Goal: Task Accomplishment & Management: Complete application form

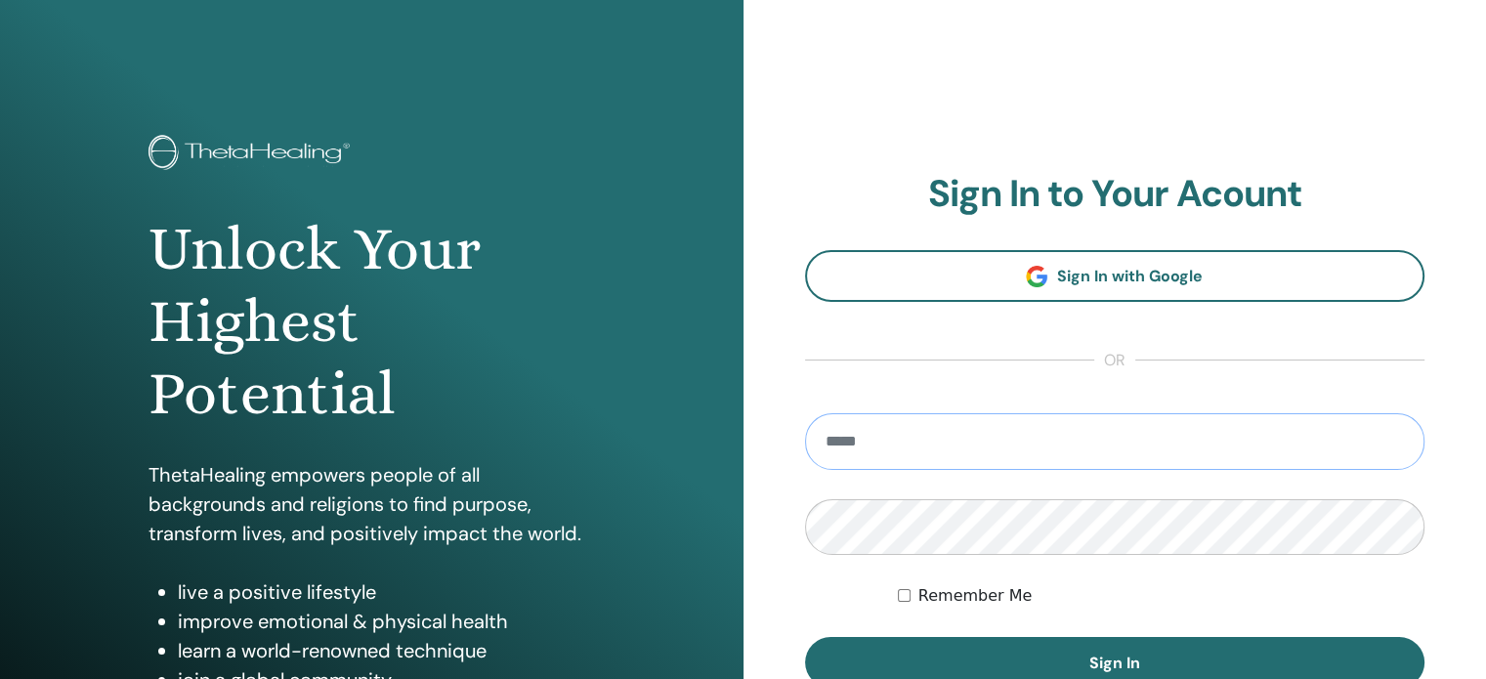
type input "**********"
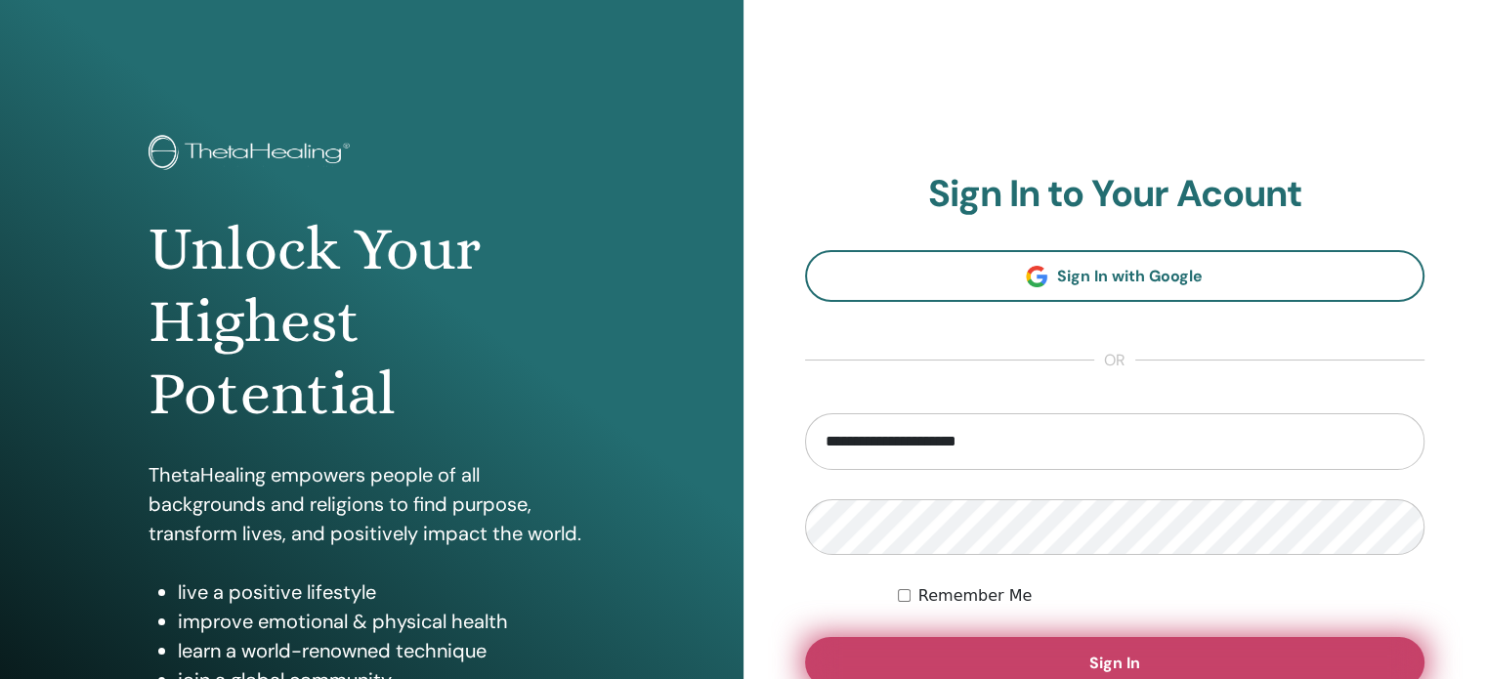
click at [986, 653] on button "Sign In" at bounding box center [1115, 662] width 620 height 51
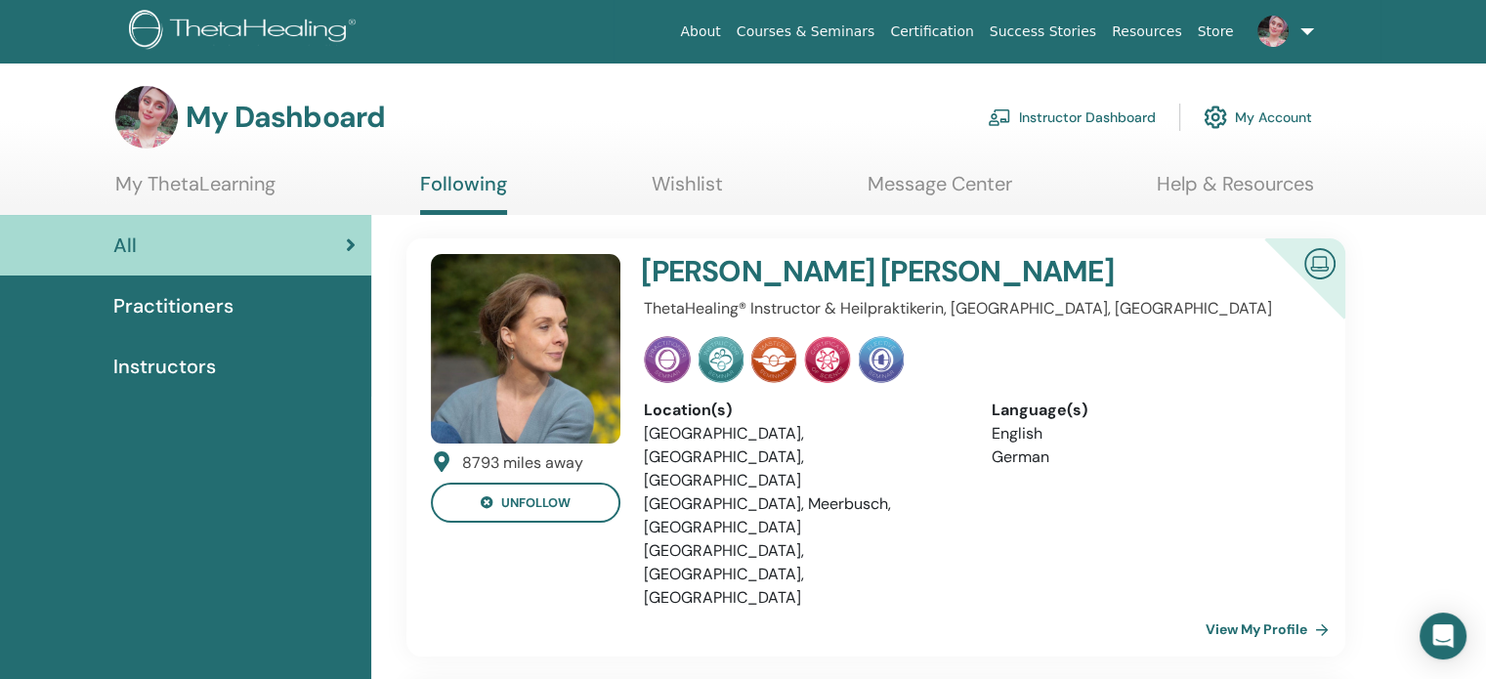
click at [1122, 110] on link "Instructor Dashboard" at bounding box center [1072, 117] width 168 height 43
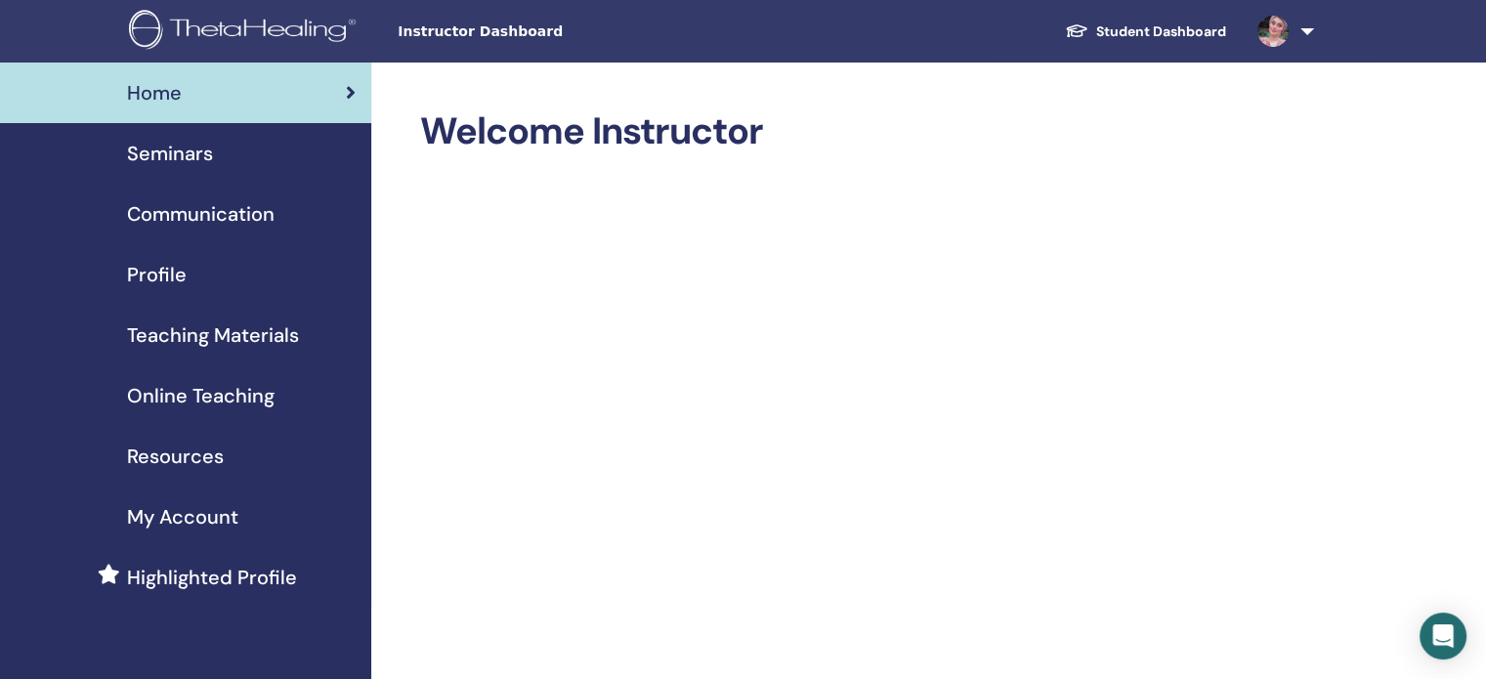
click at [192, 159] on span "Seminars" at bounding box center [170, 153] width 86 height 29
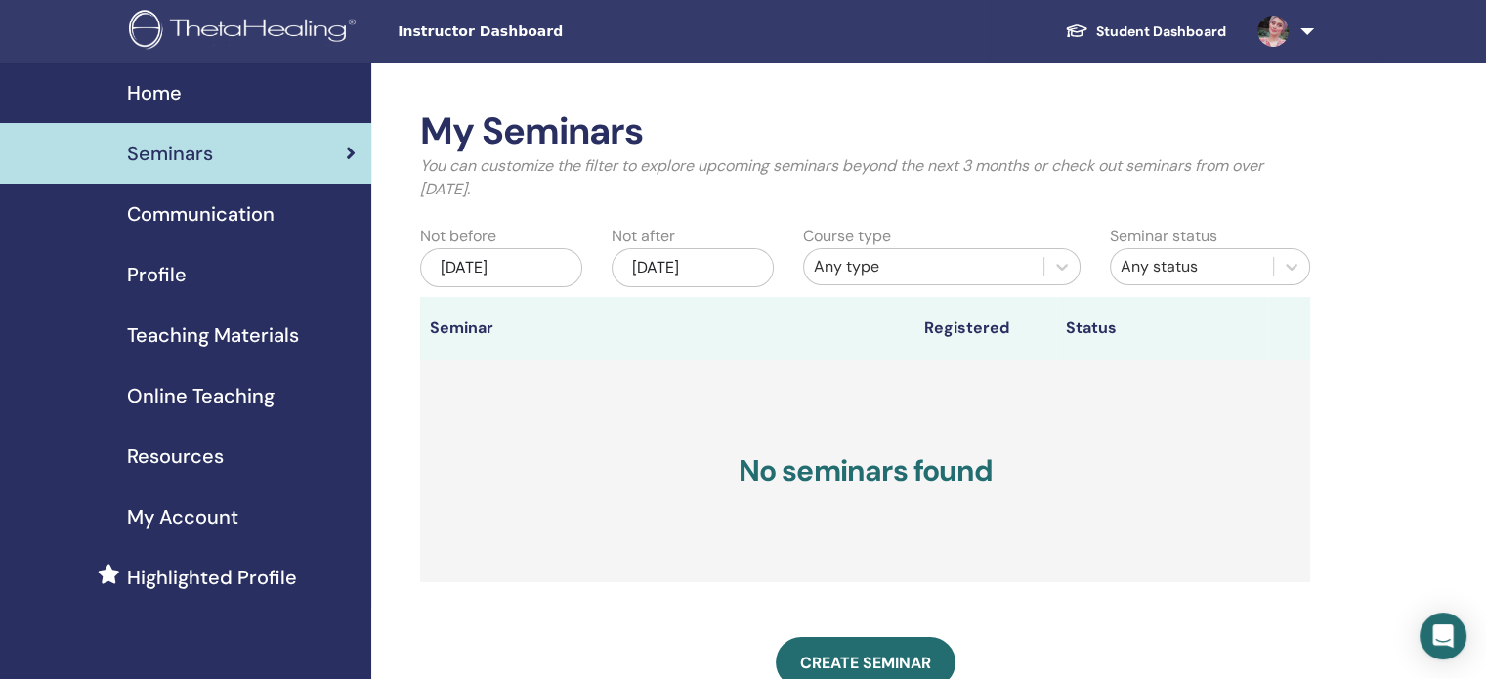
click at [194, 216] on span "Communication" at bounding box center [201, 213] width 148 height 29
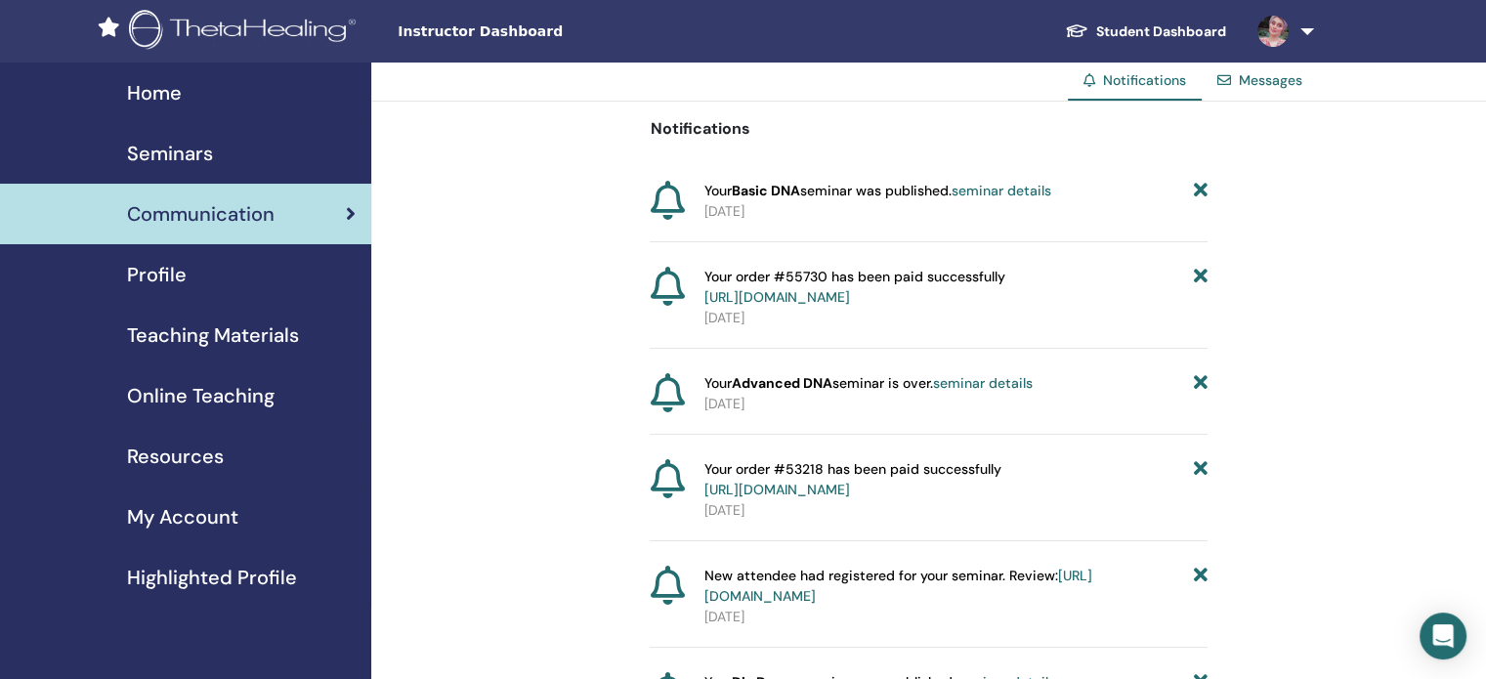
click at [152, 276] on span "Profile" at bounding box center [157, 274] width 60 height 29
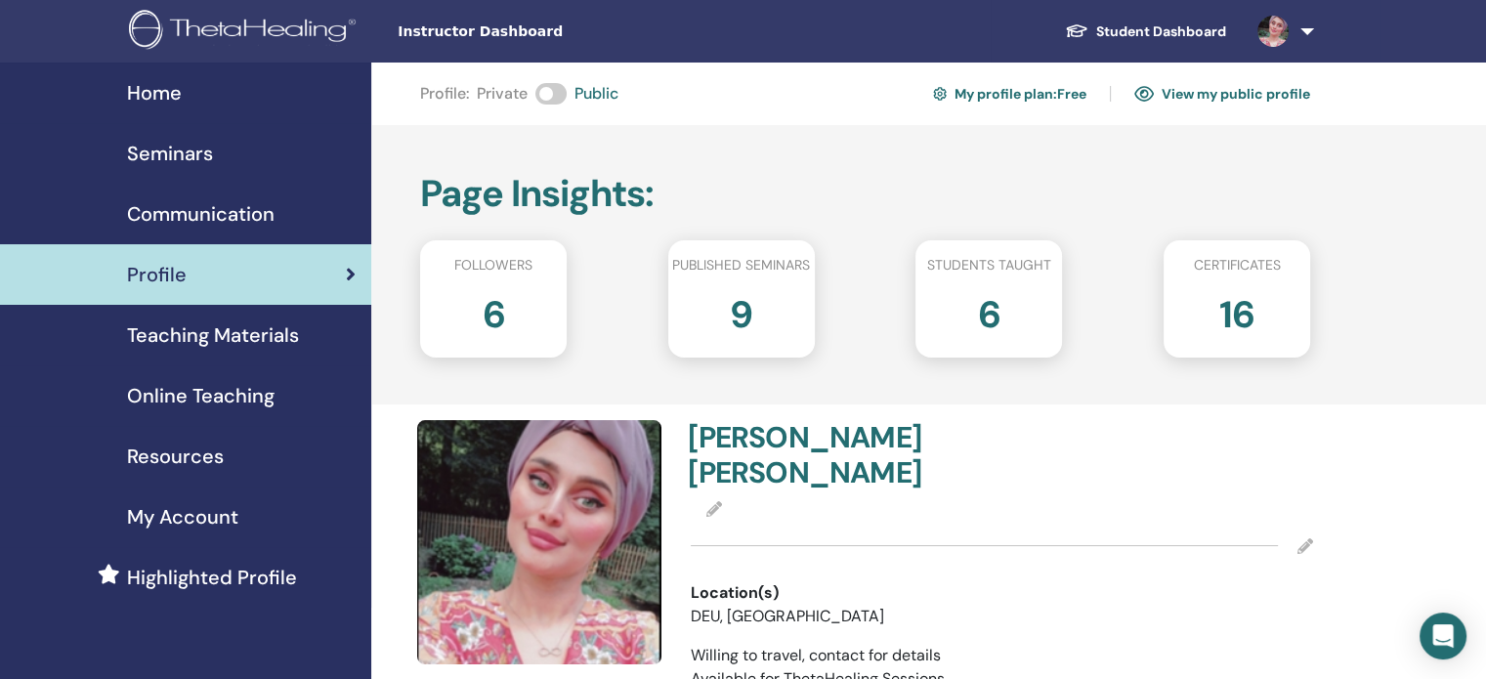
click at [179, 222] on span "Communication" at bounding box center [201, 213] width 148 height 29
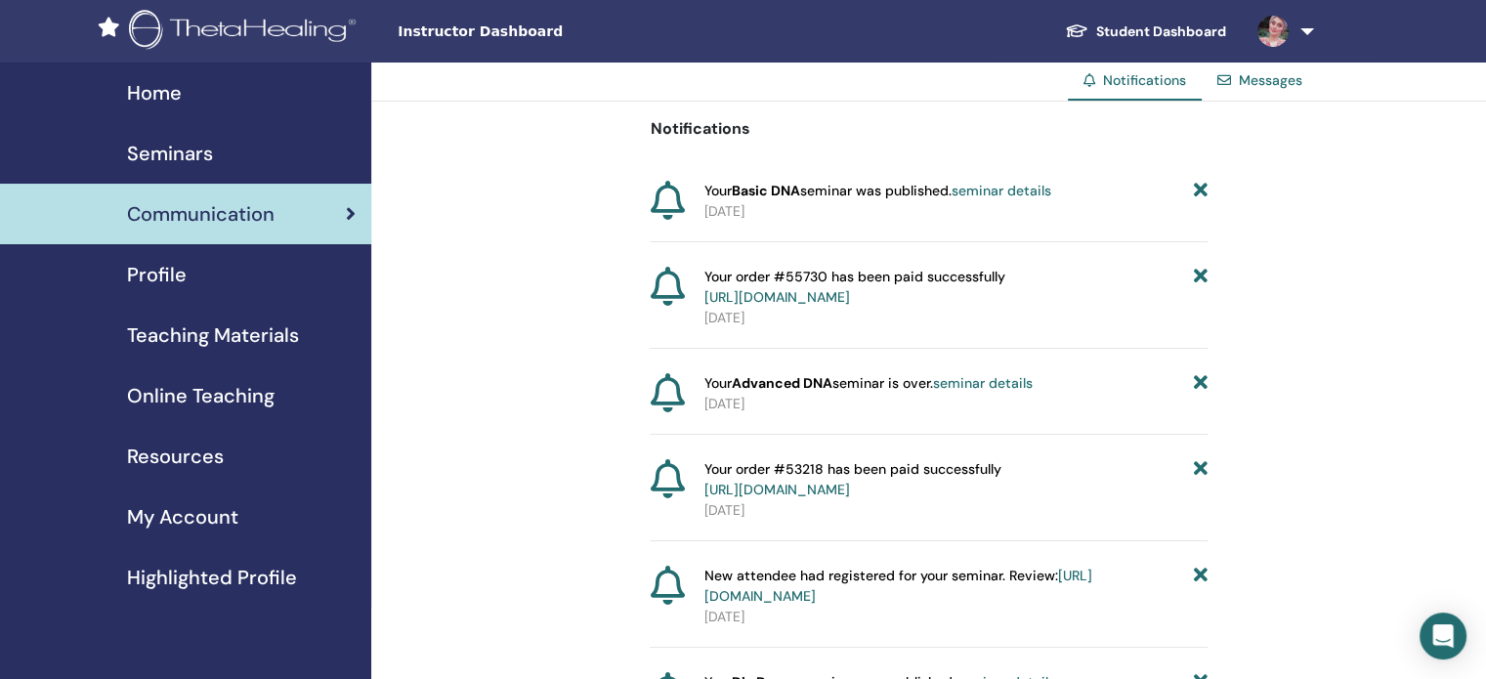
click at [196, 154] on span "Seminars" at bounding box center [170, 153] width 86 height 29
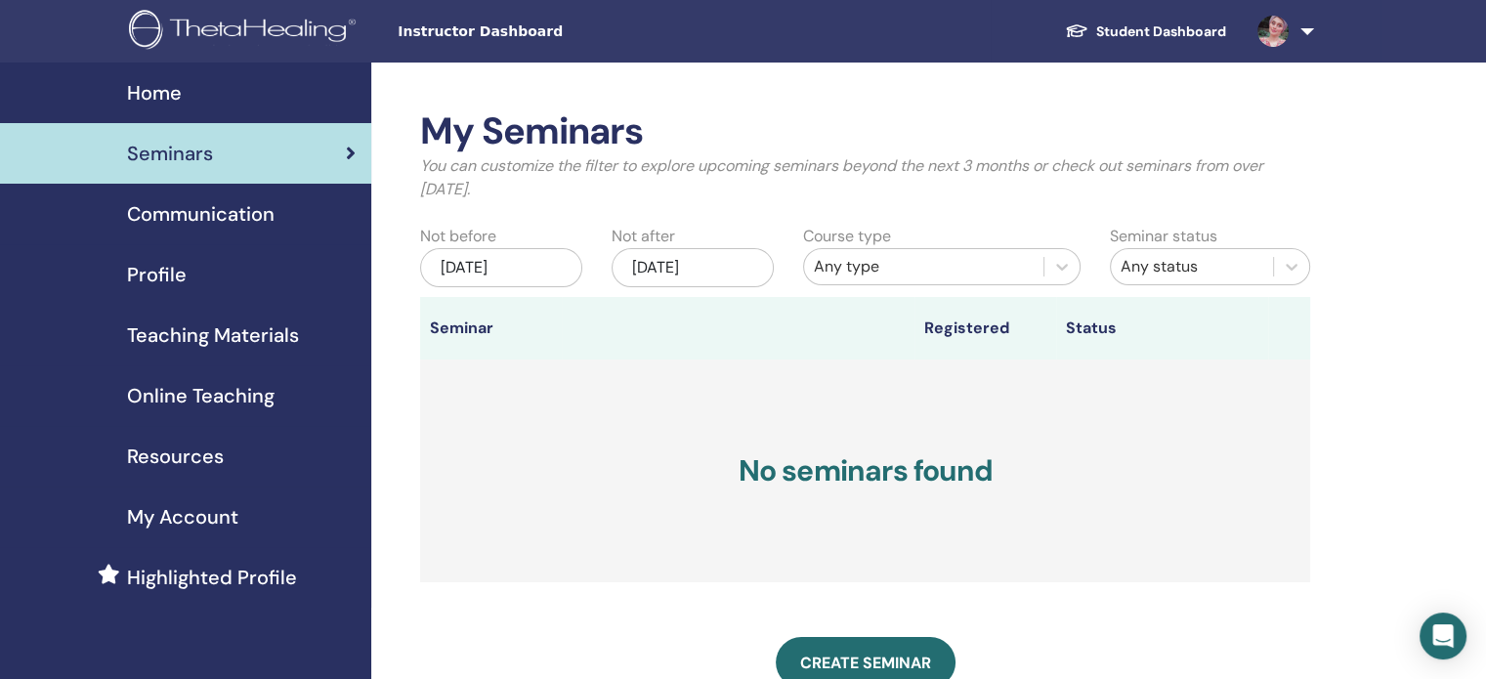
click at [1002, 273] on div "Any type" at bounding box center [924, 266] width 220 height 23
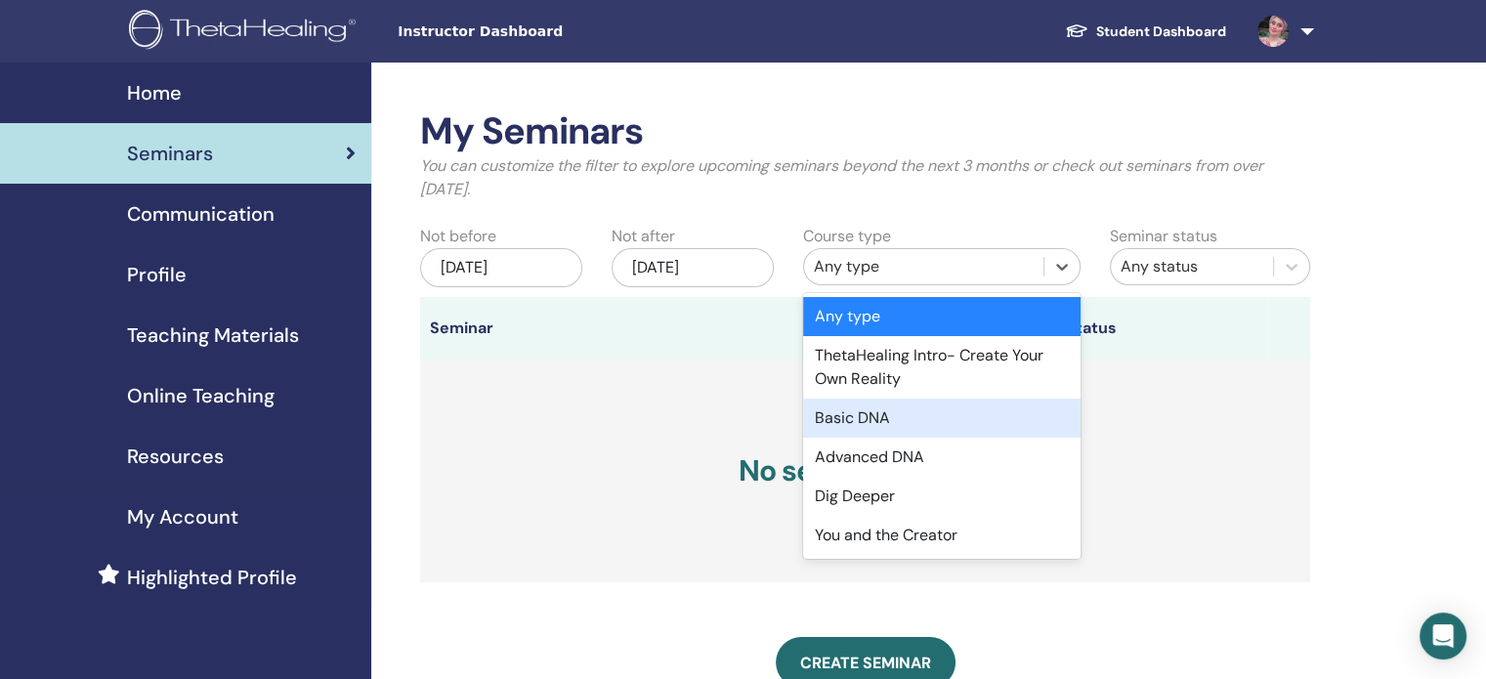
click at [924, 425] on div "Basic DNA" at bounding box center [941, 418] width 277 height 39
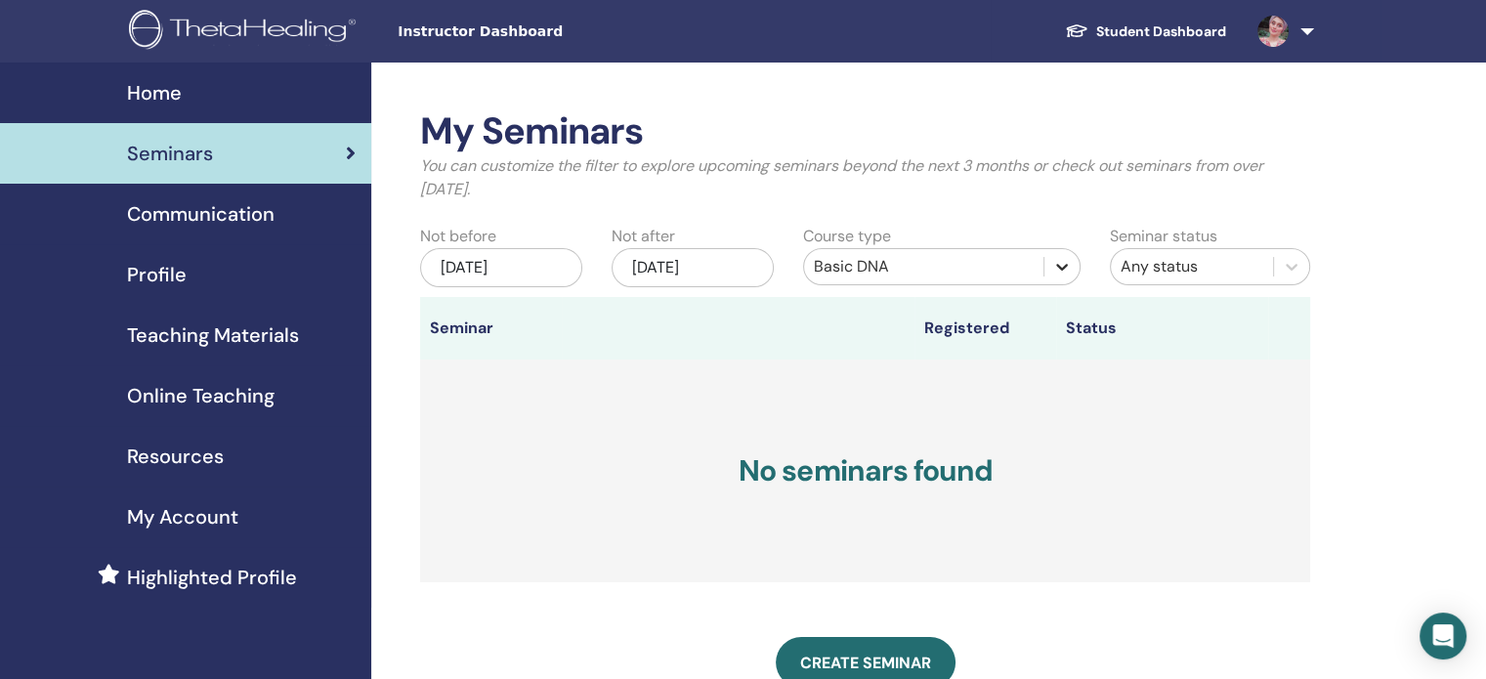
click at [1070, 272] on icon at bounding box center [1062, 267] width 20 height 20
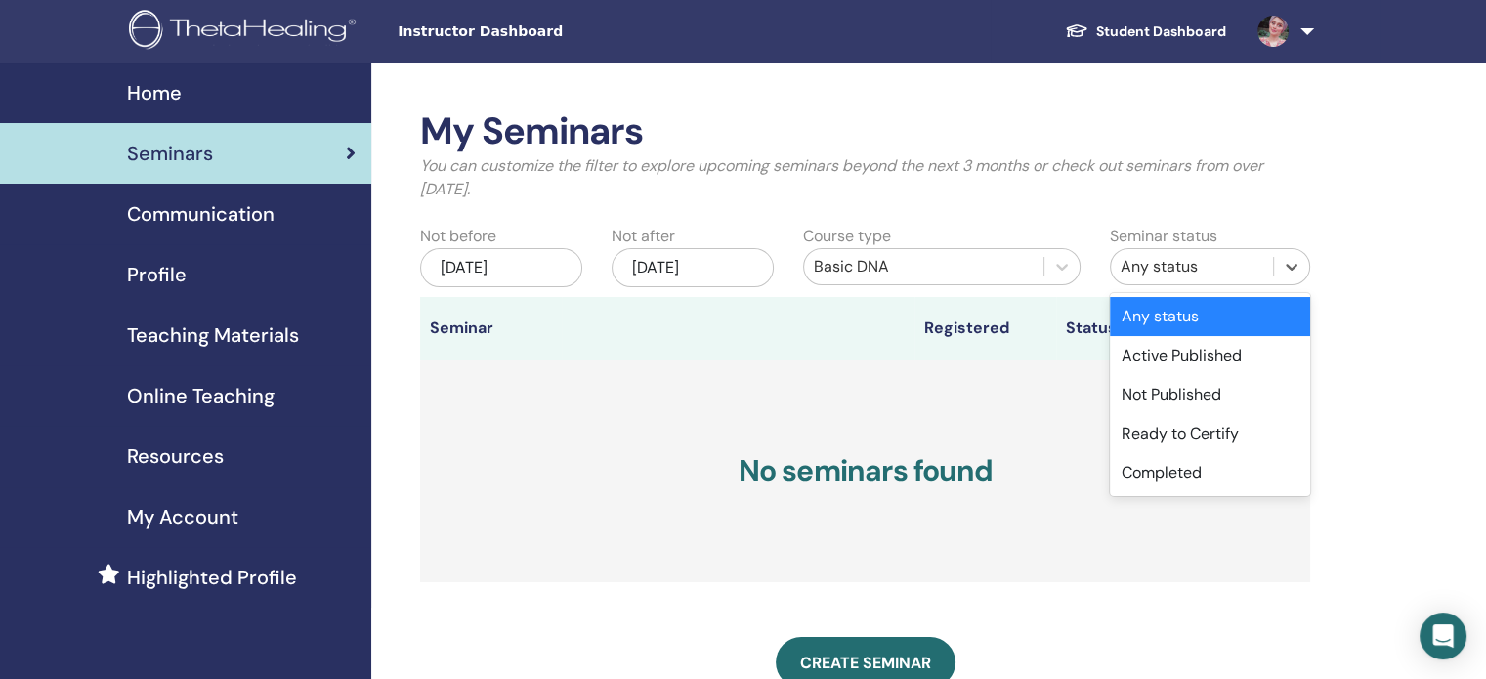
click at [1250, 269] on div "Any status" at bounding box center [1192, 266] width 143 height 23
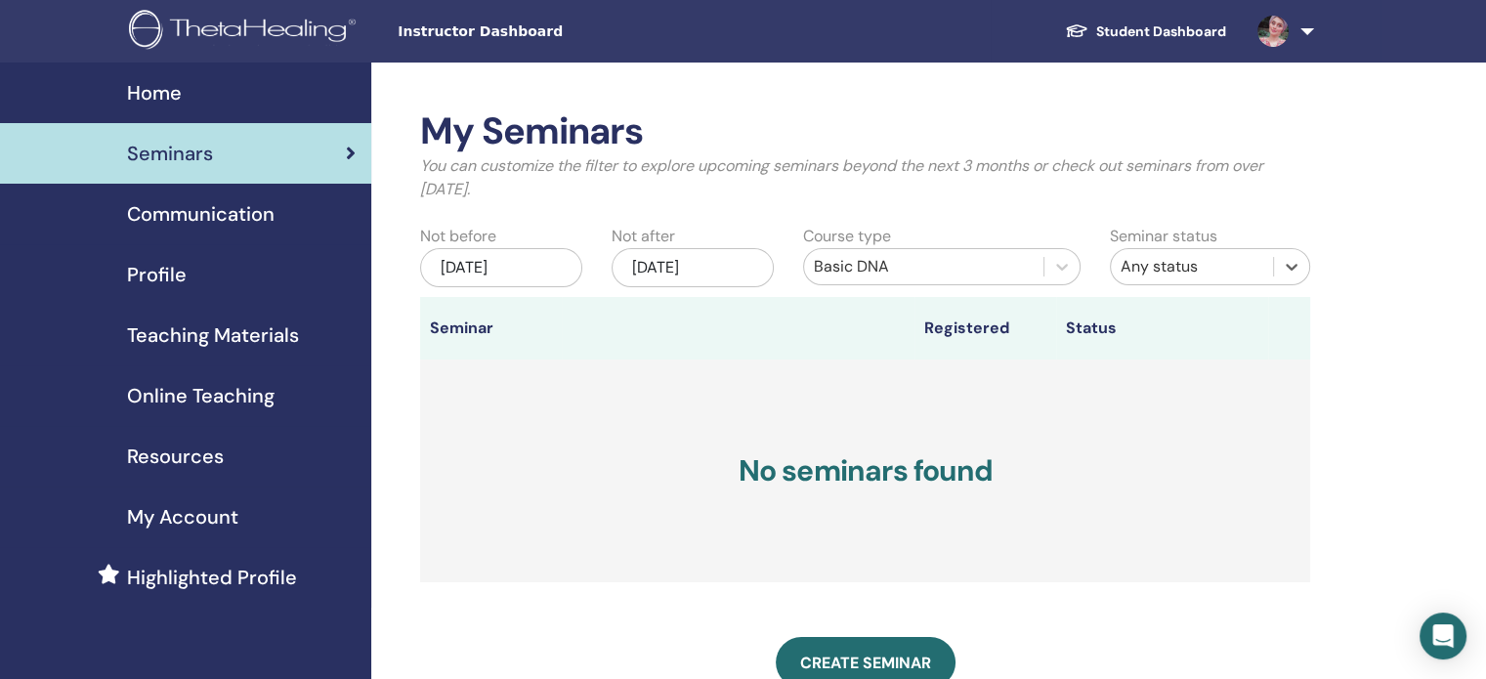
click at [1250, 269] on div "Any status" at bounding box center [1192, 266] width 143 height 23
click at [957, 276] on div "Basic DNA" at bounding box center [924, 266] width 220 height 23
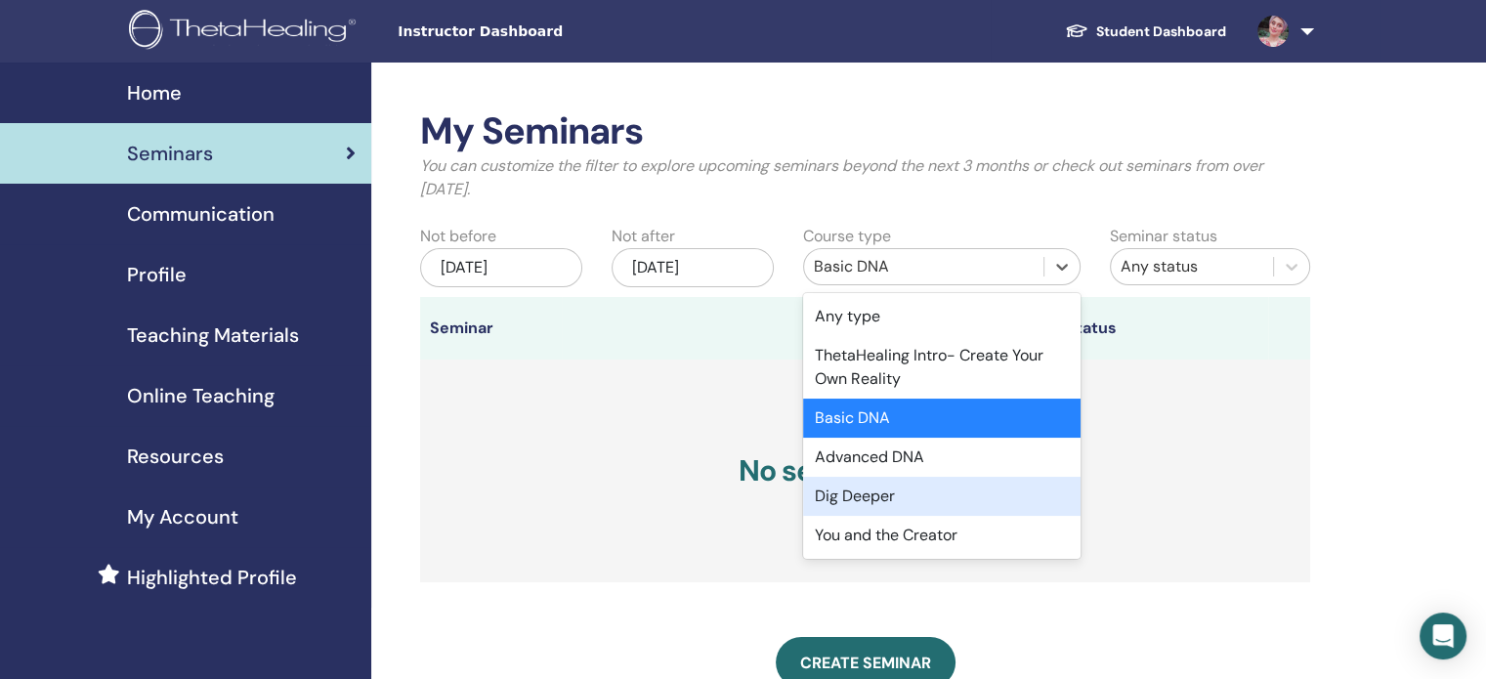
click at [916, 508] on div "Dig Deeper" at bounding box center [941, 496] width 277 height 39
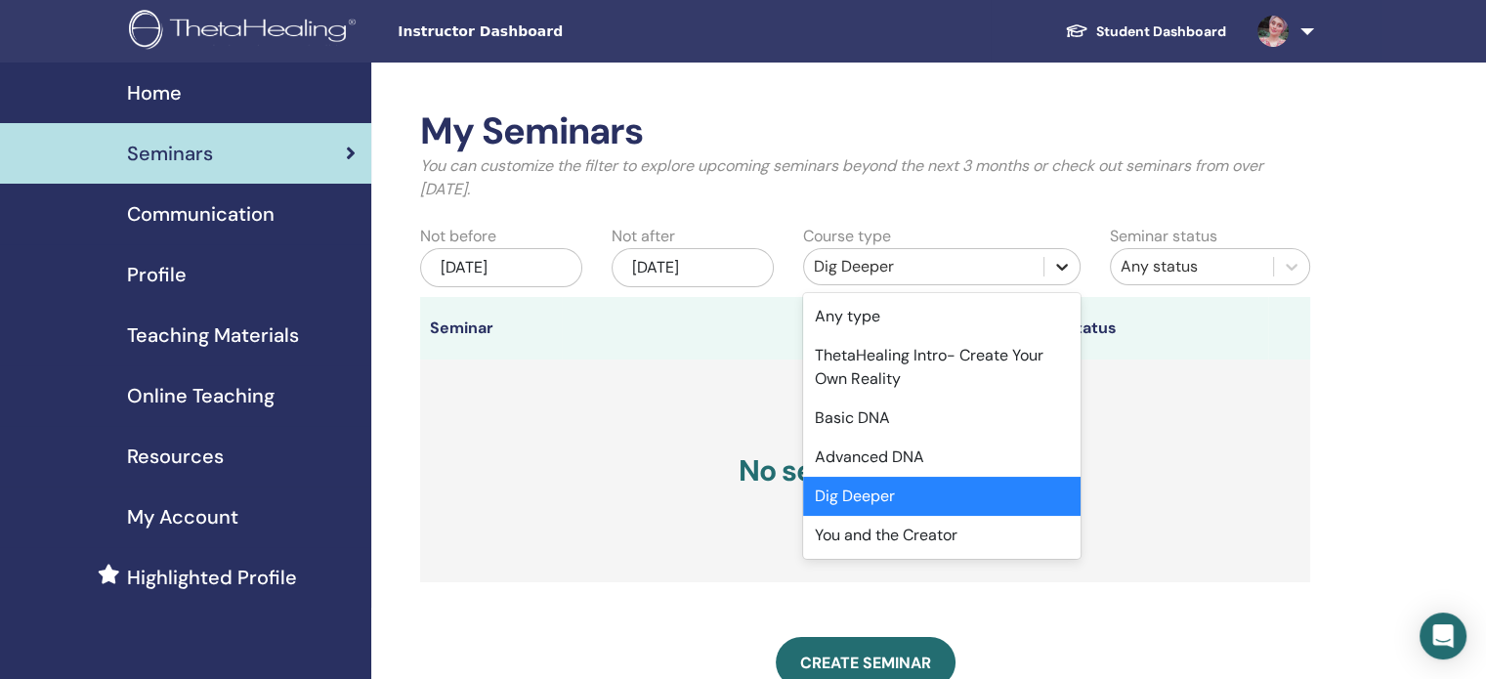
click at [1055, 274] on icon at bounding box center [1062, 267] width 20 height 20
click at [1175, 432] on h3 "No seminars found" at bounding box center [865, 471] width 890 height 223
click at [1059, 265] on icon at bounding box center [1062, 267] width 20 height 20
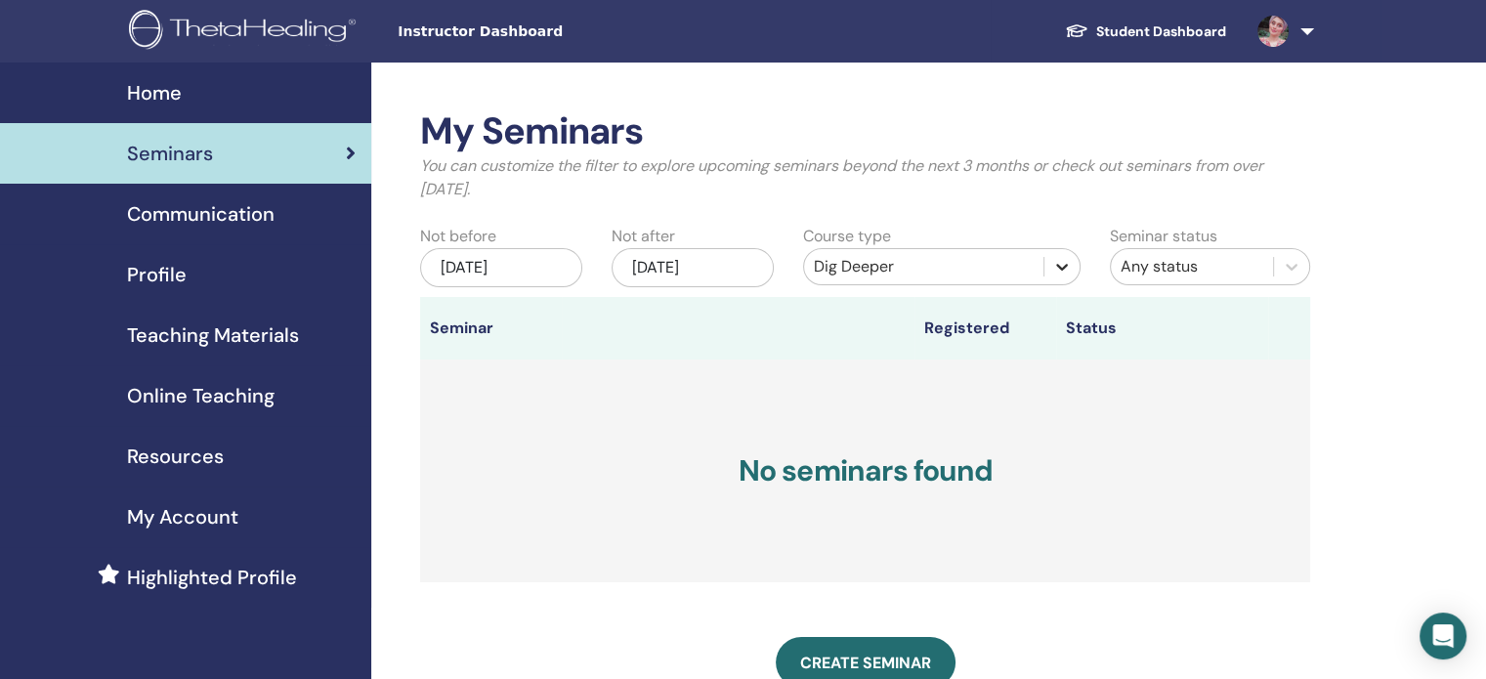
click at [1059, 265] on icon at bounding box center [1062, 267] width 20 height 20
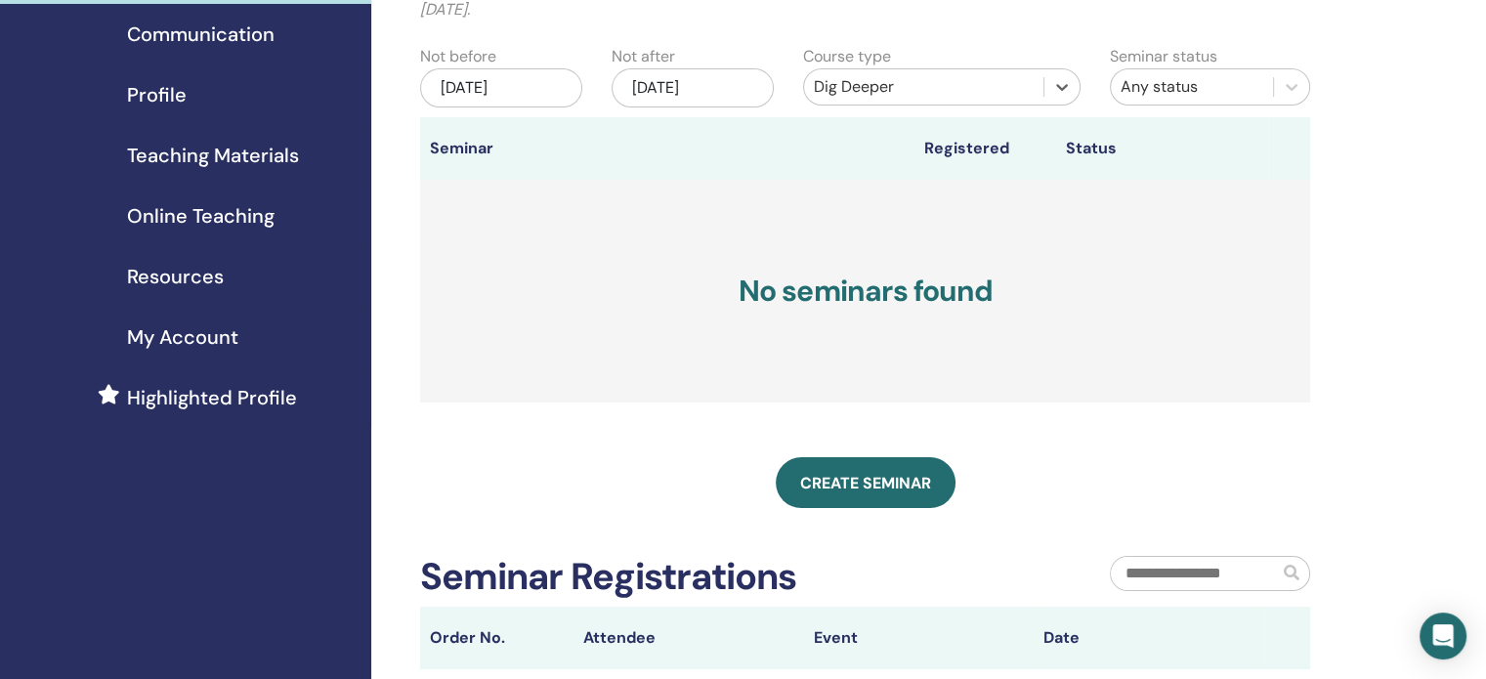
scroll to position [138, 0]
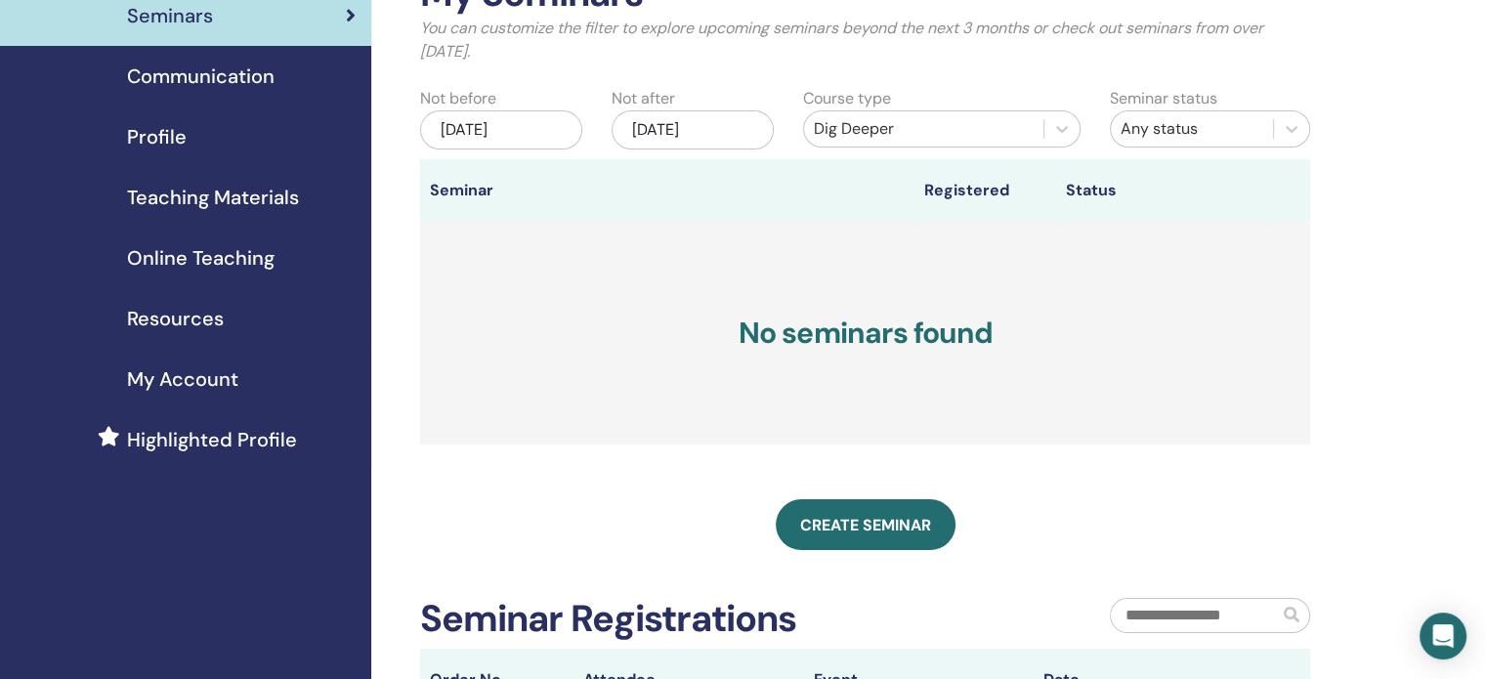
click at [542, 126] on div "Jun/26, 2025" at bounding box center [501, 129] width 162 height 39
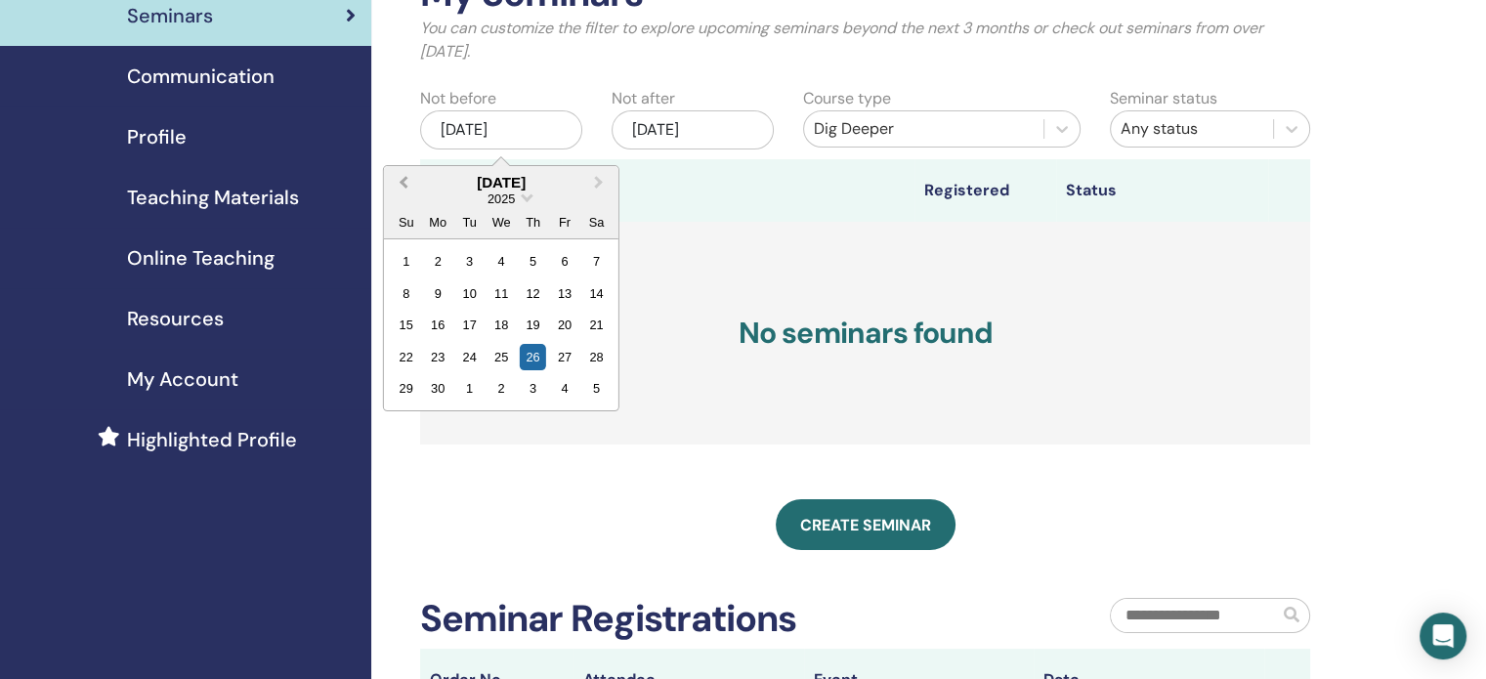
click at [403, 179] on span "Previous Month" at bounding box center [403, 182] width 0 height 21
click at [599, 176] on span "Next Month" at bounding box center [599, 182] width 0 height 21
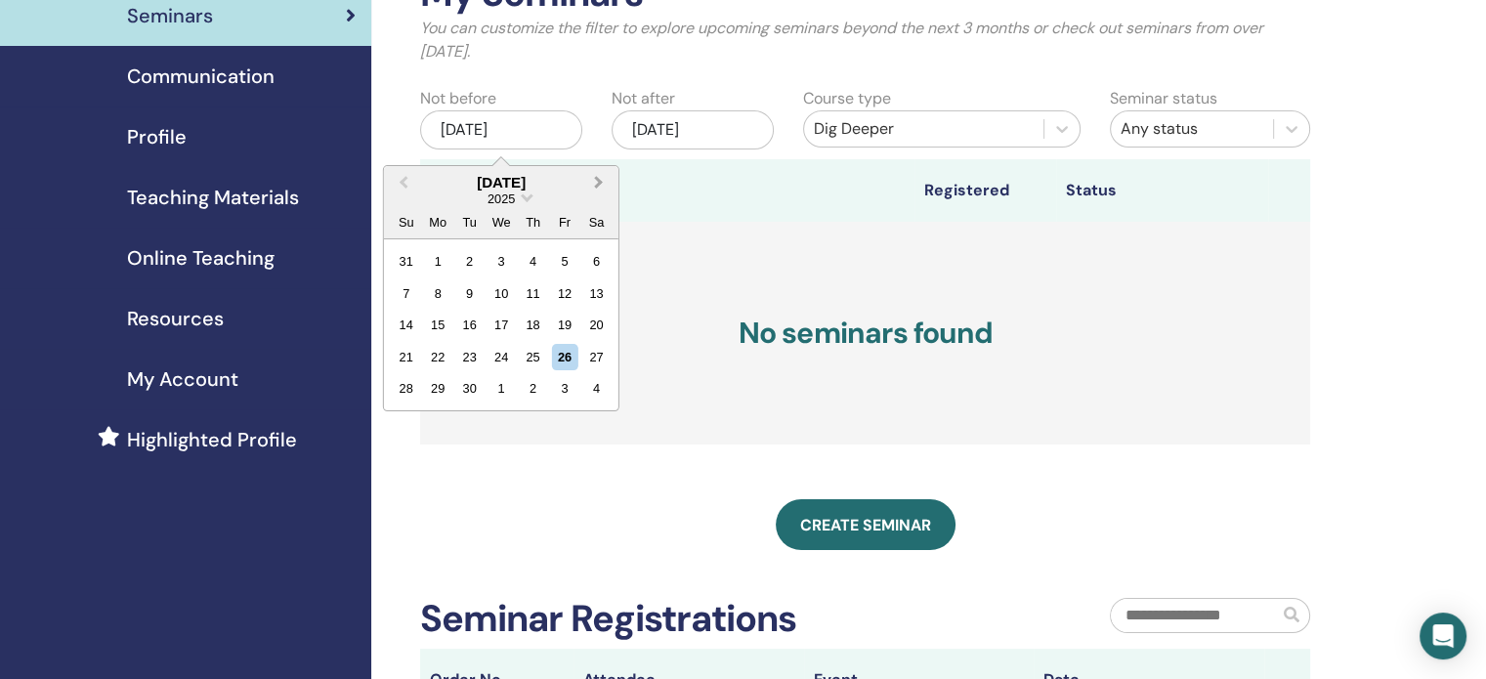
click at [599, 176] on span "Next Month" at bounding box center [599, 182] width 0 height 21
click at [559, 289] on div "10" at bounding box center [564, 293] width 26 height 26
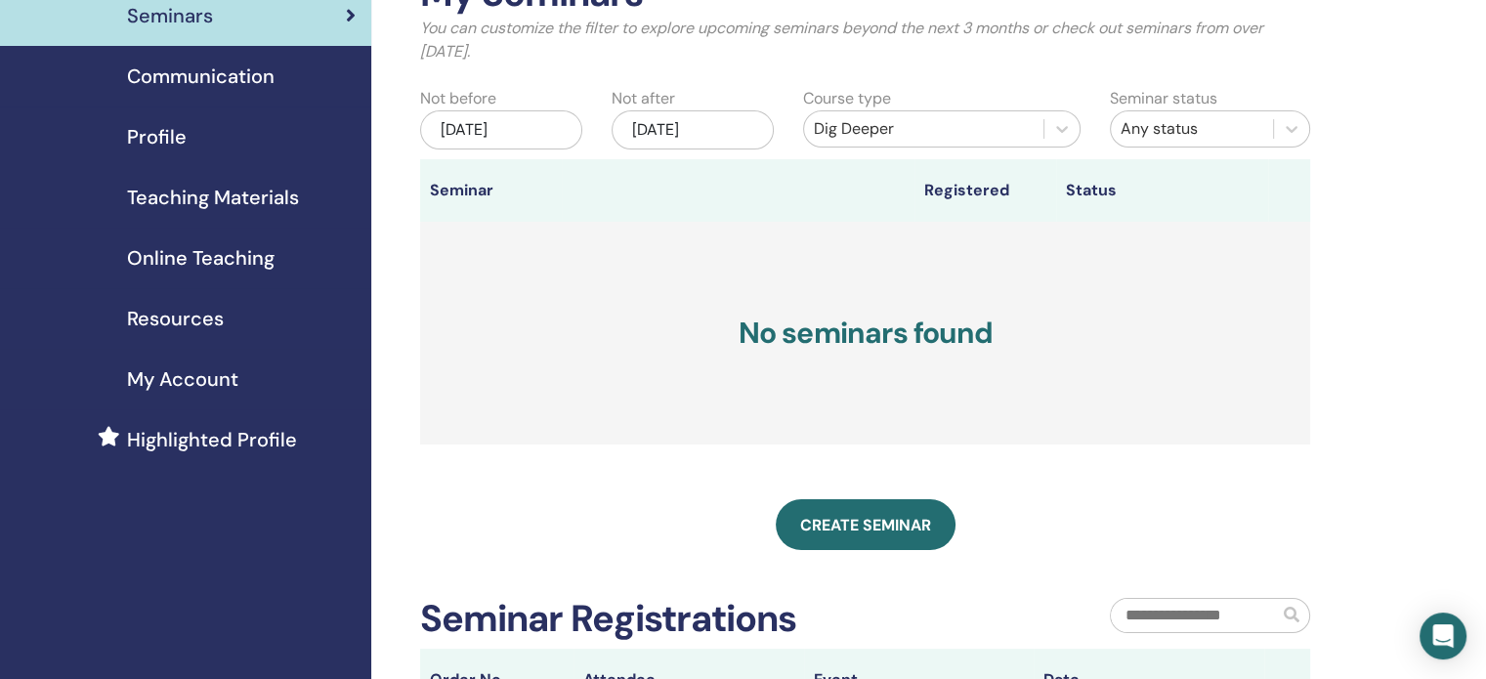
click at [737, 132] on div "Dec/26, 2025" at bounding box center [693, 129] width 162 height 39
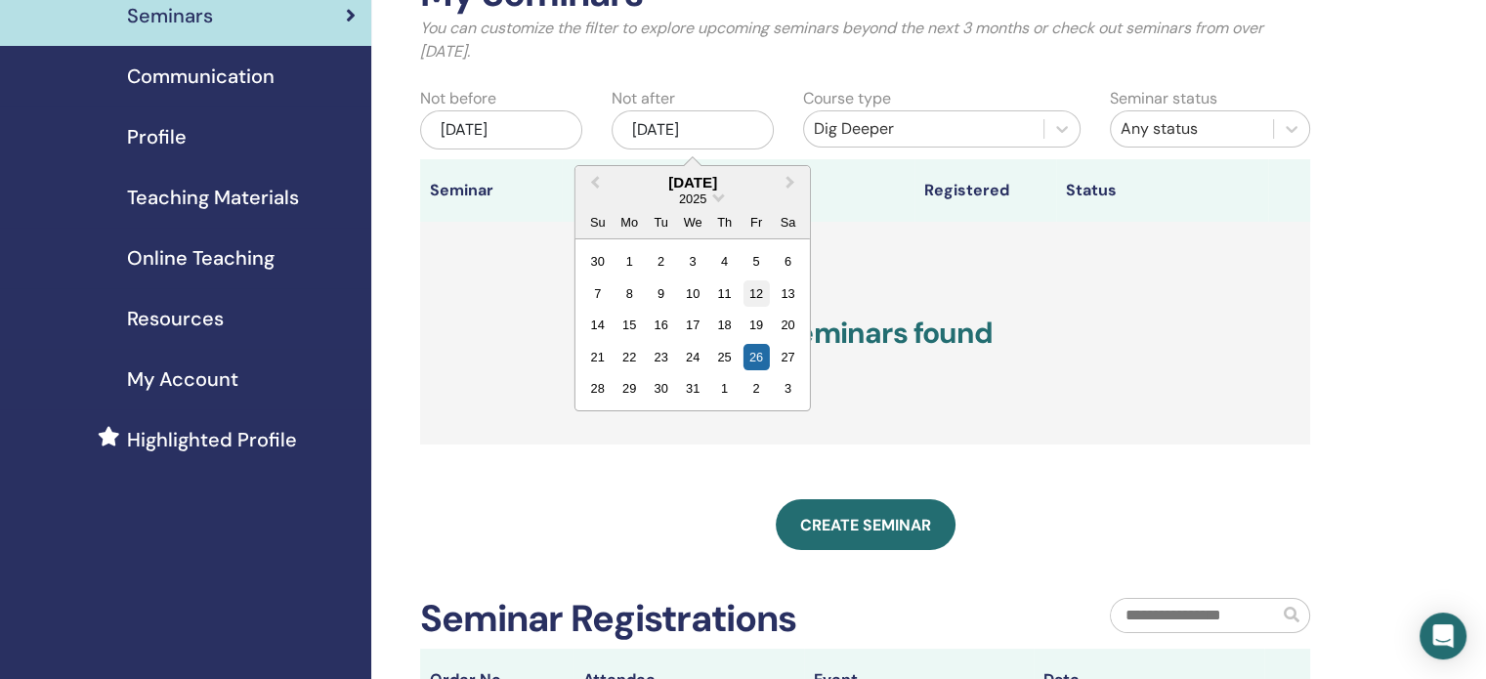
click at [756, 294] on div "12" at bounding box center [756, 293] width 26 height 26
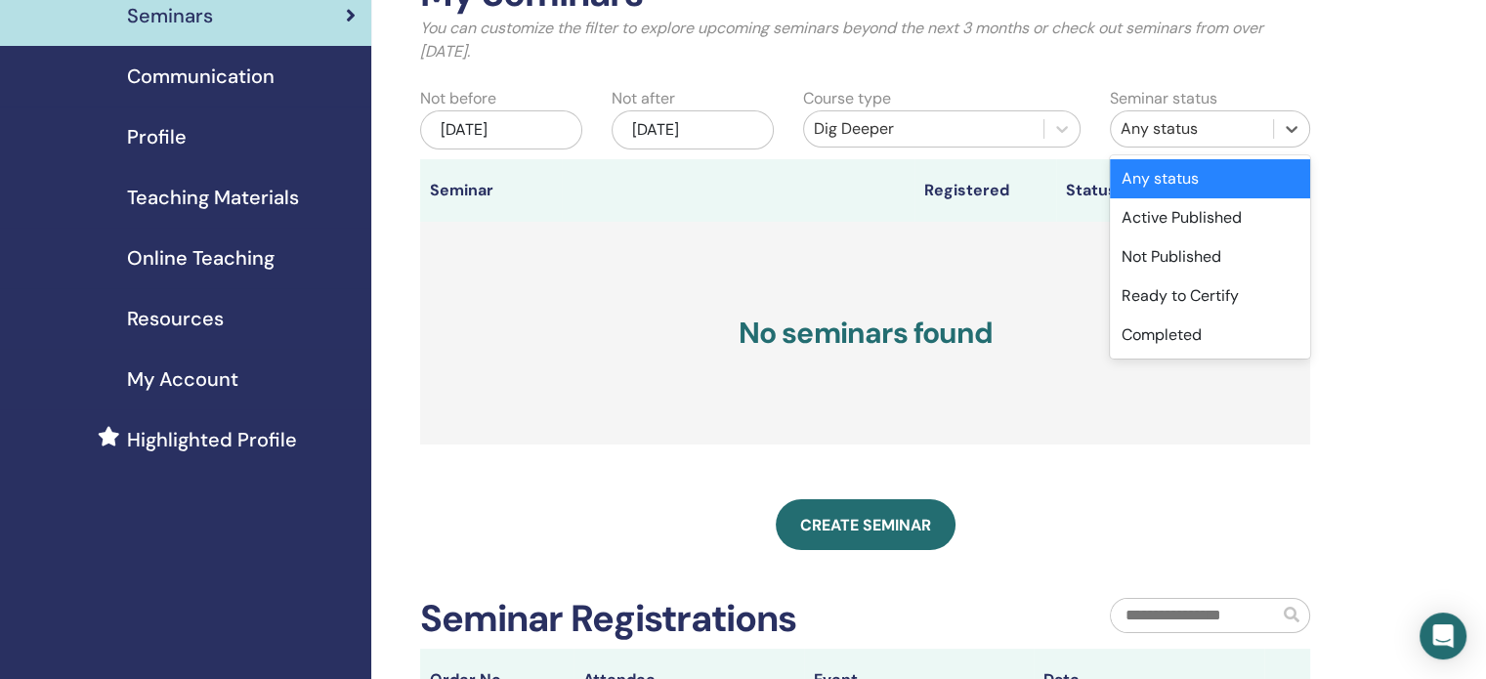
click at [1206, 133] on div "Any status" at bounding box center [1192, 128] width 143 height 23
click at [1219, 227] on div "Active Published" at bounding box center [1210, 217] width 200 height 39
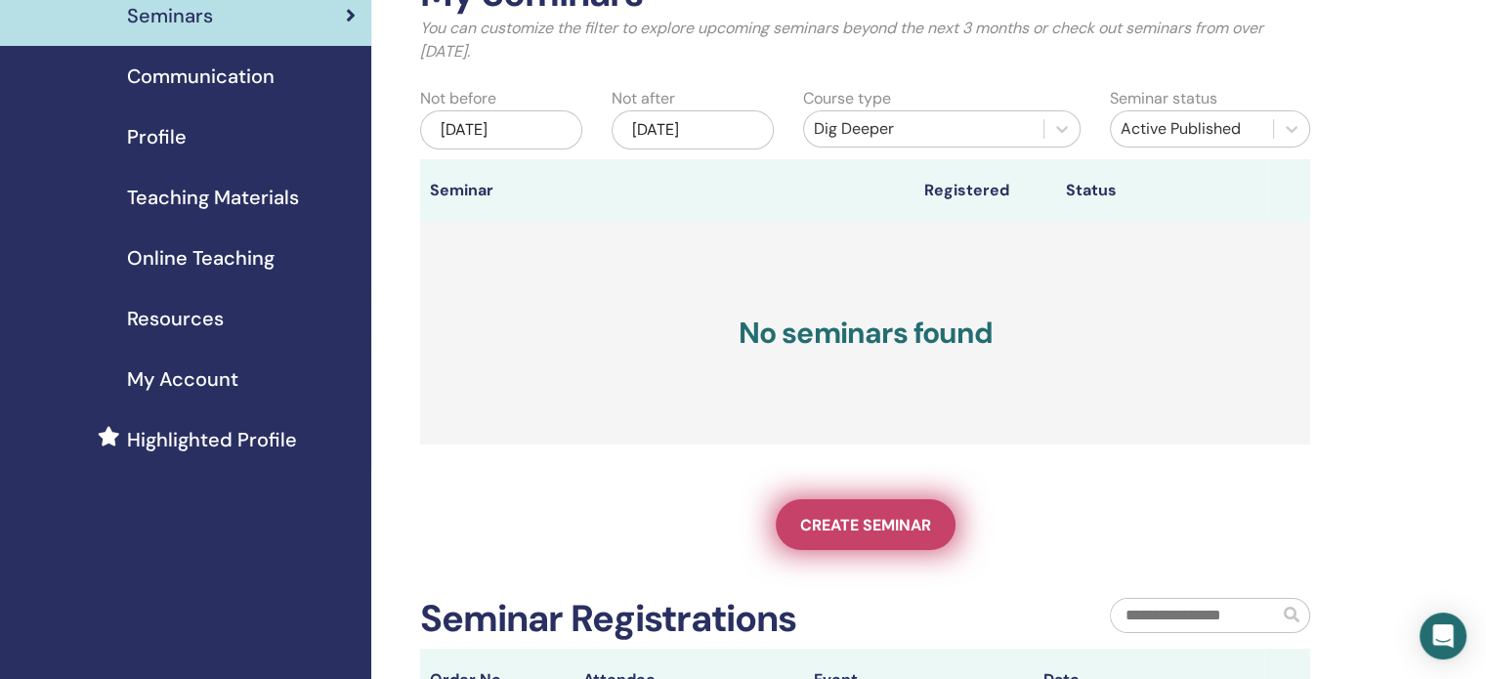
click at [916, 515] on span "Create seminar" at bounding box center [865, 525] width 131 height 21
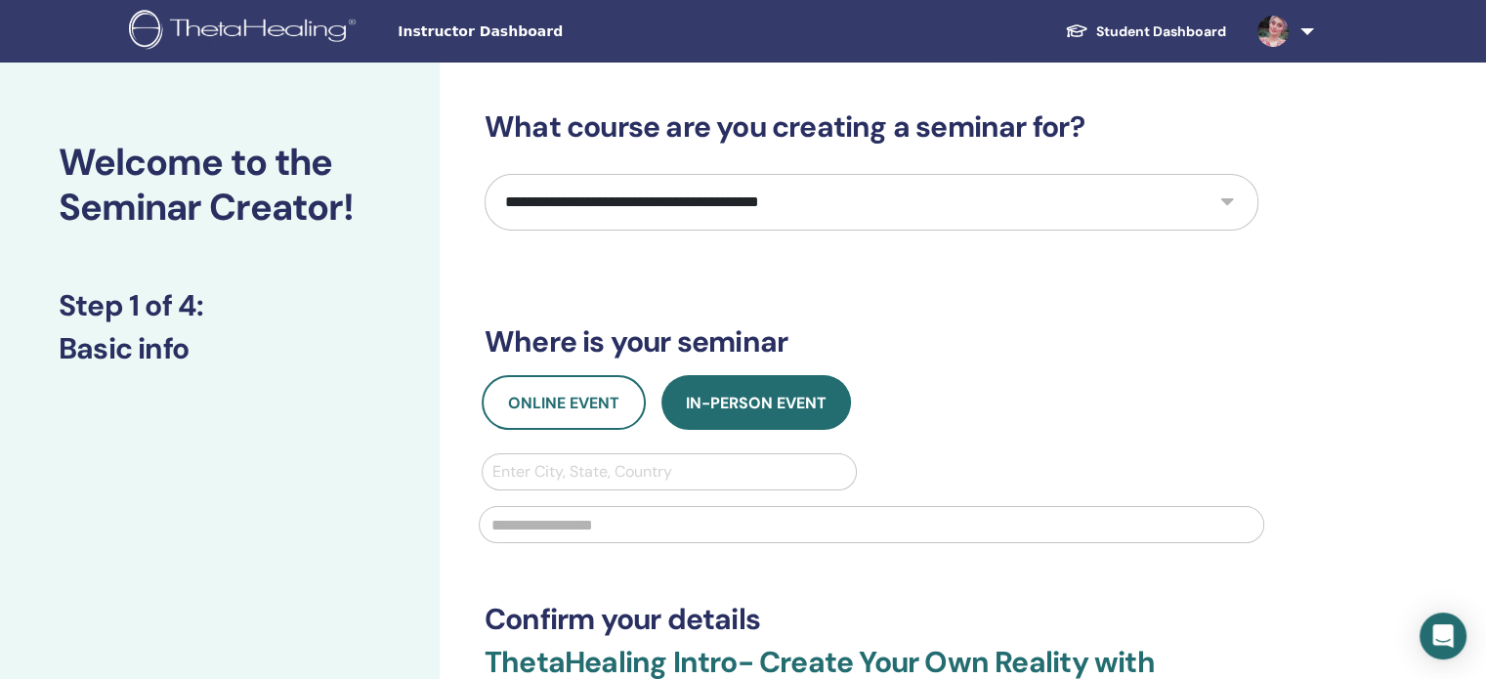
click at [715, 216] on select "**********" at bounding box center [872, 202] width 774 height 57
click at [485, 174] on select "**********" at bounding box center [872, 202] width 774 height 57
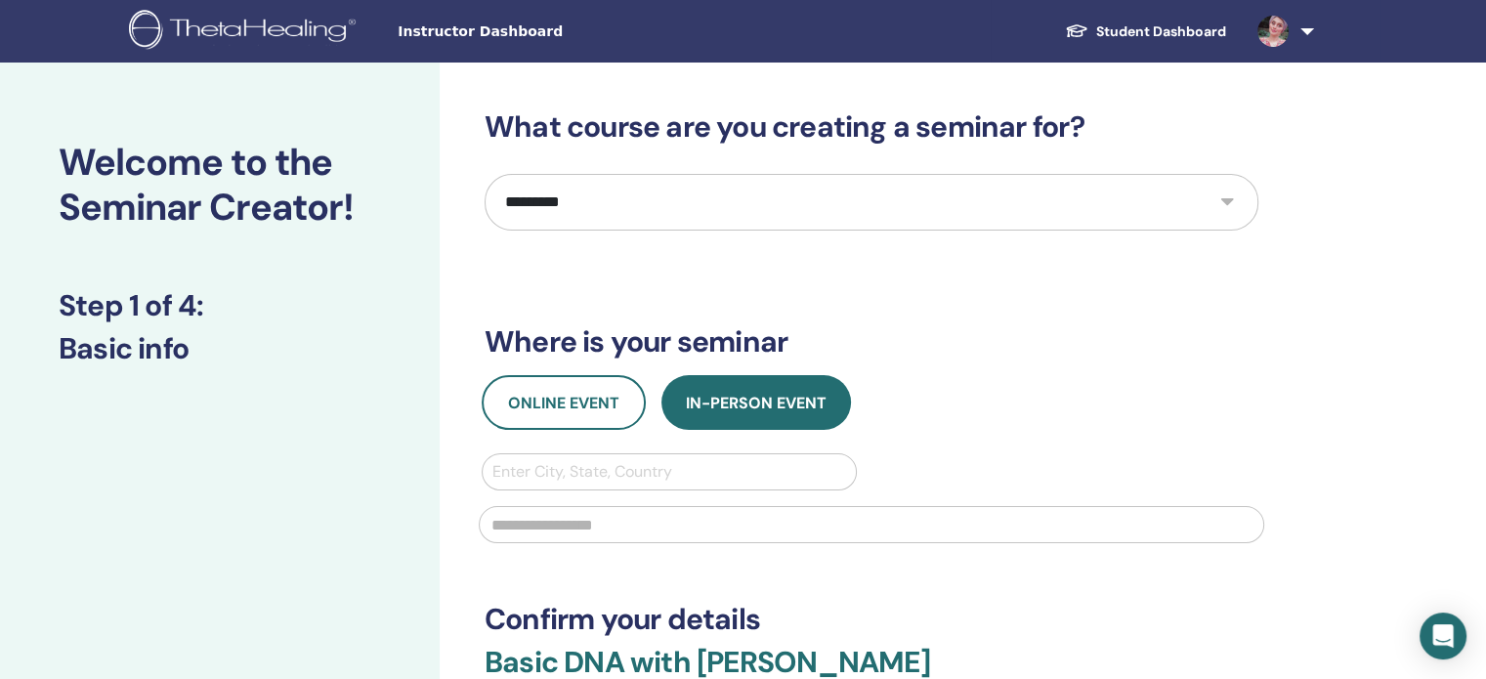
click at [789, 196] on select "**********" at bounding box center [872, 202] width 774 height 57
select select "**"
click at [485, 174] on select "**********" at bounding box center [872, 202] width 774 height 57
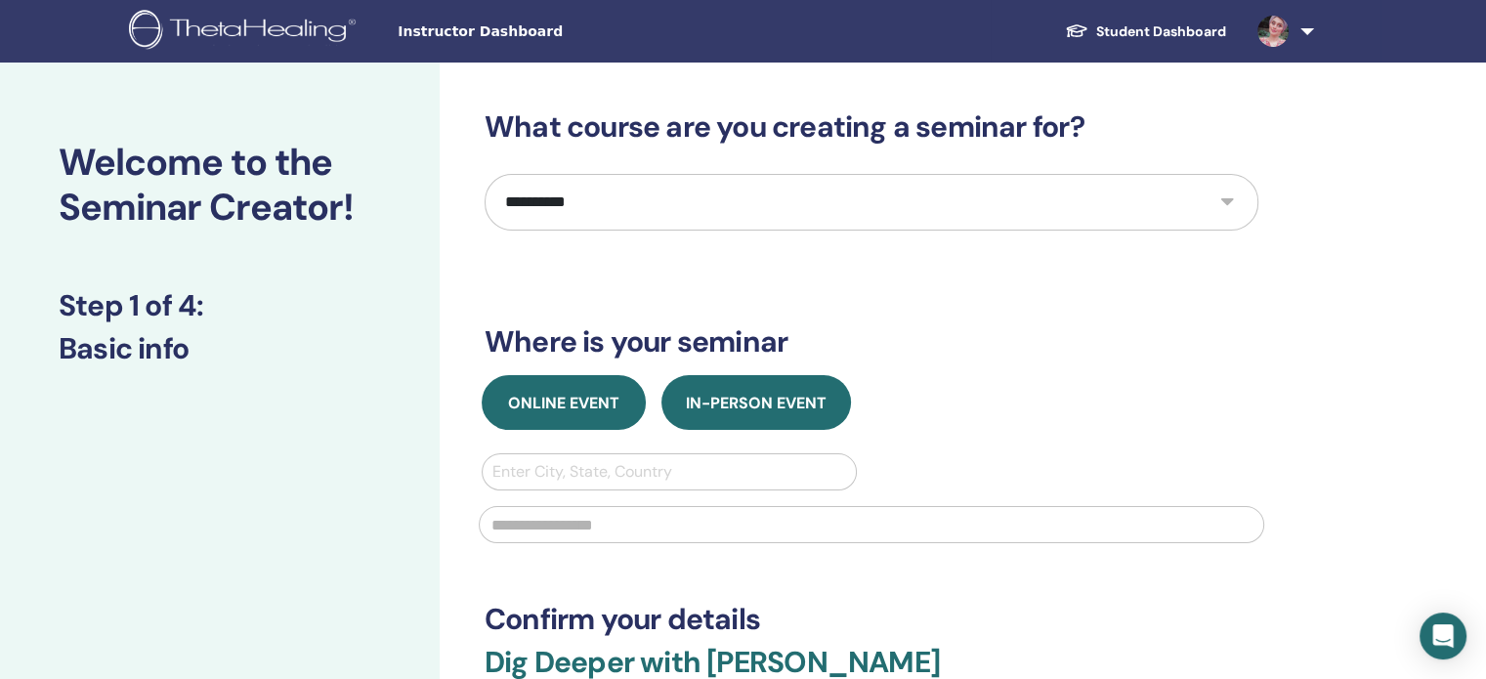
click at [565, 402] on span "Online Event" at bounding box center [563, 403] width 111 height 21
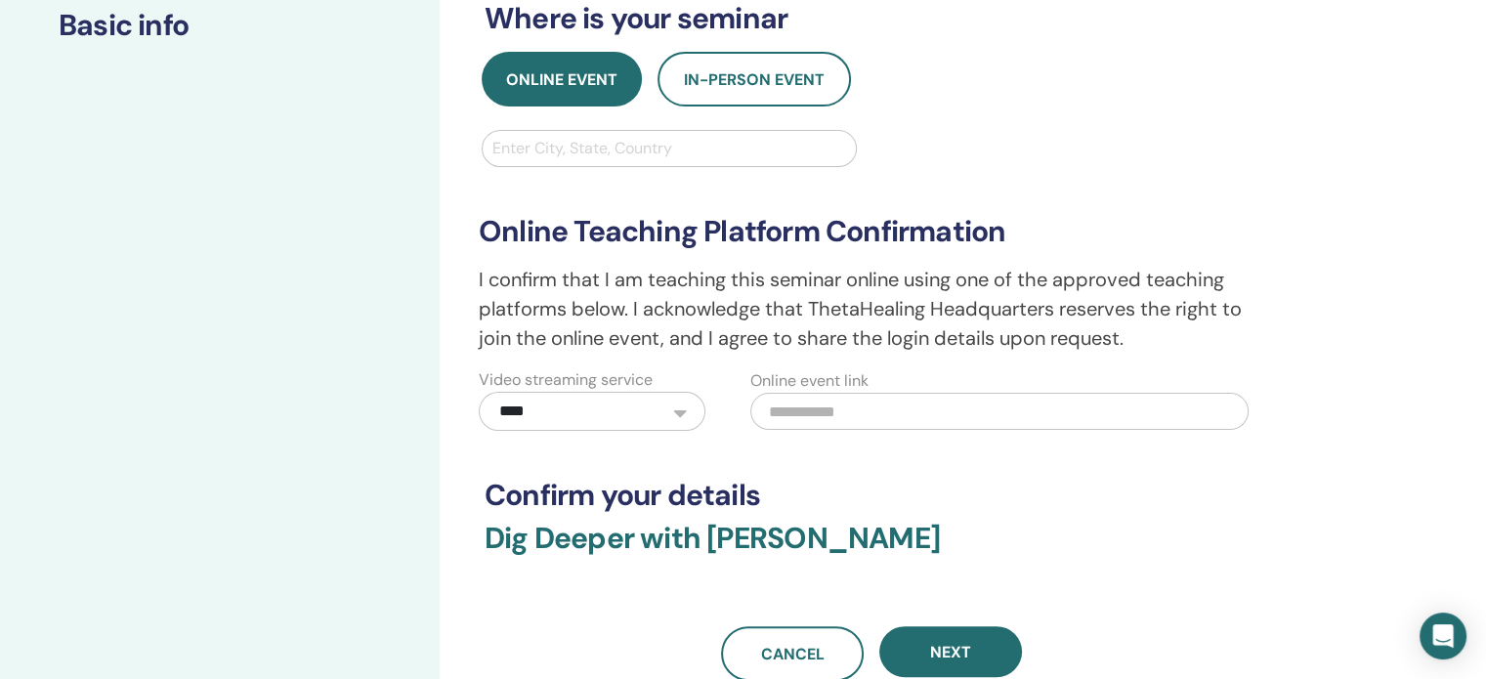
scroll to position [352, 0]
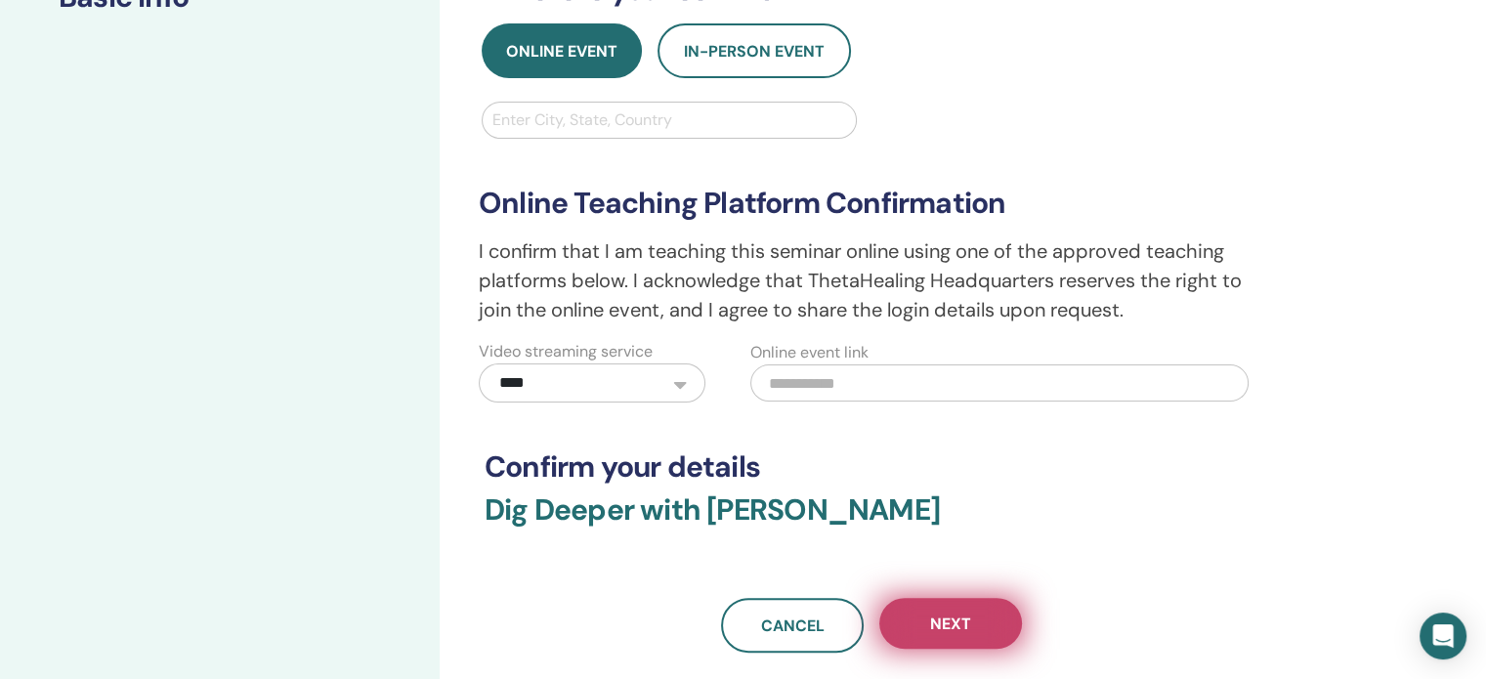
click at [950, 634] on button "Next" at bounding box center [950, 623] width 143 height 51
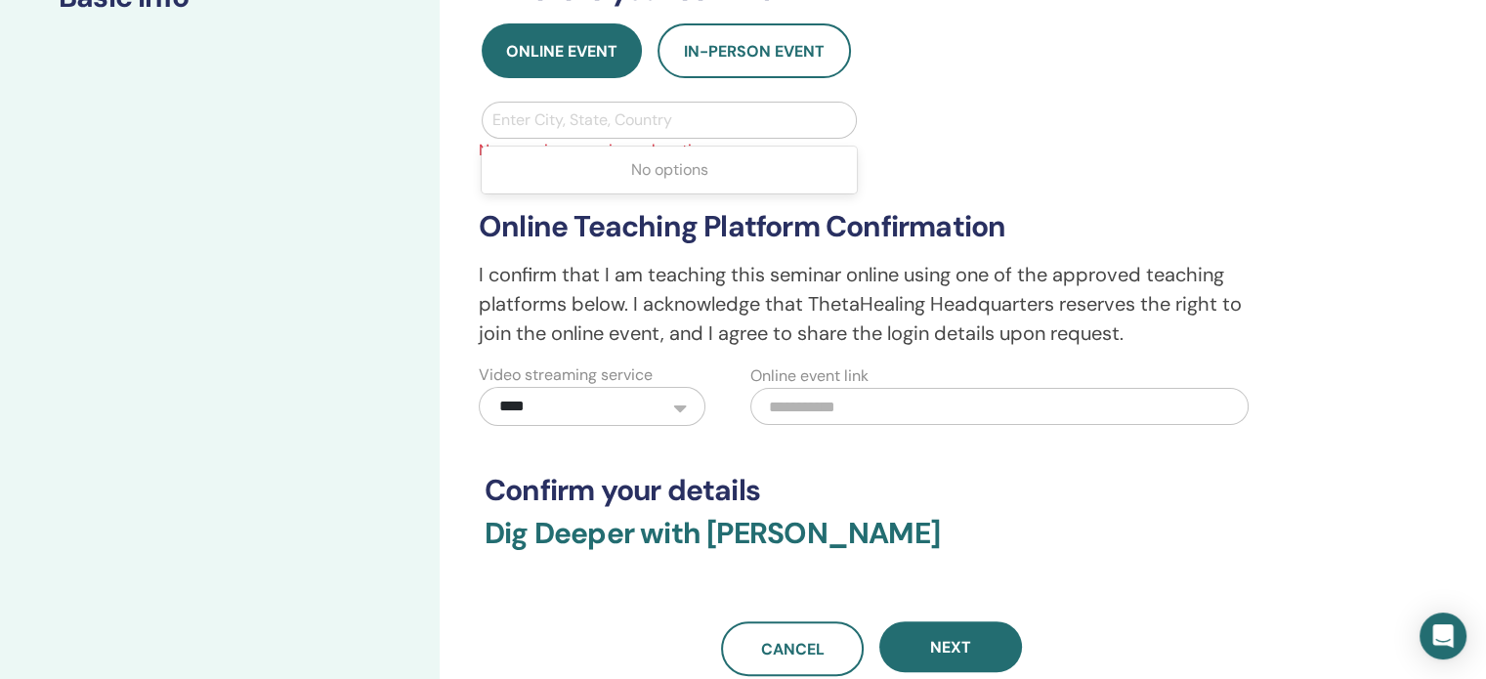
click at [701, 116] on div at bounding box center [669, 119] width 354 height 27
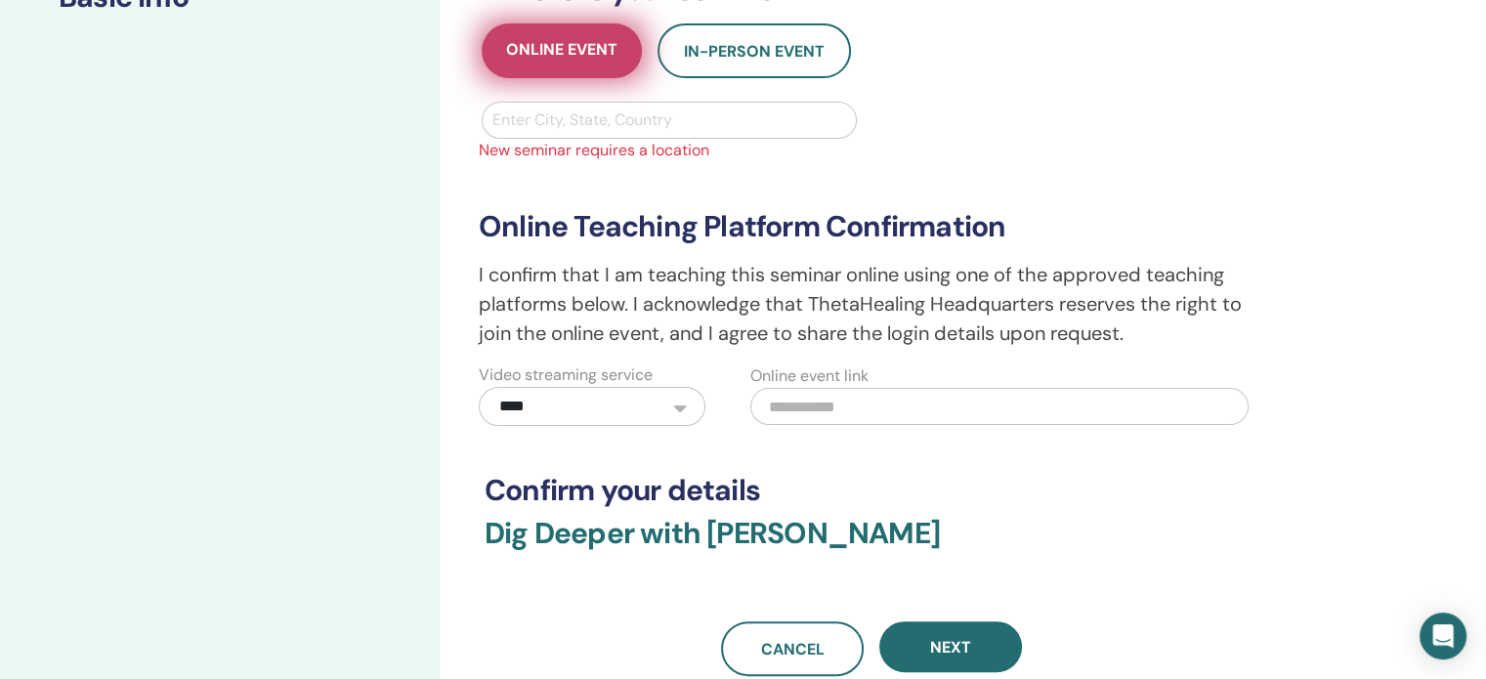
click at [555, 50] on span "Online Event" at bounding box center [561, 51] width 111 height 24
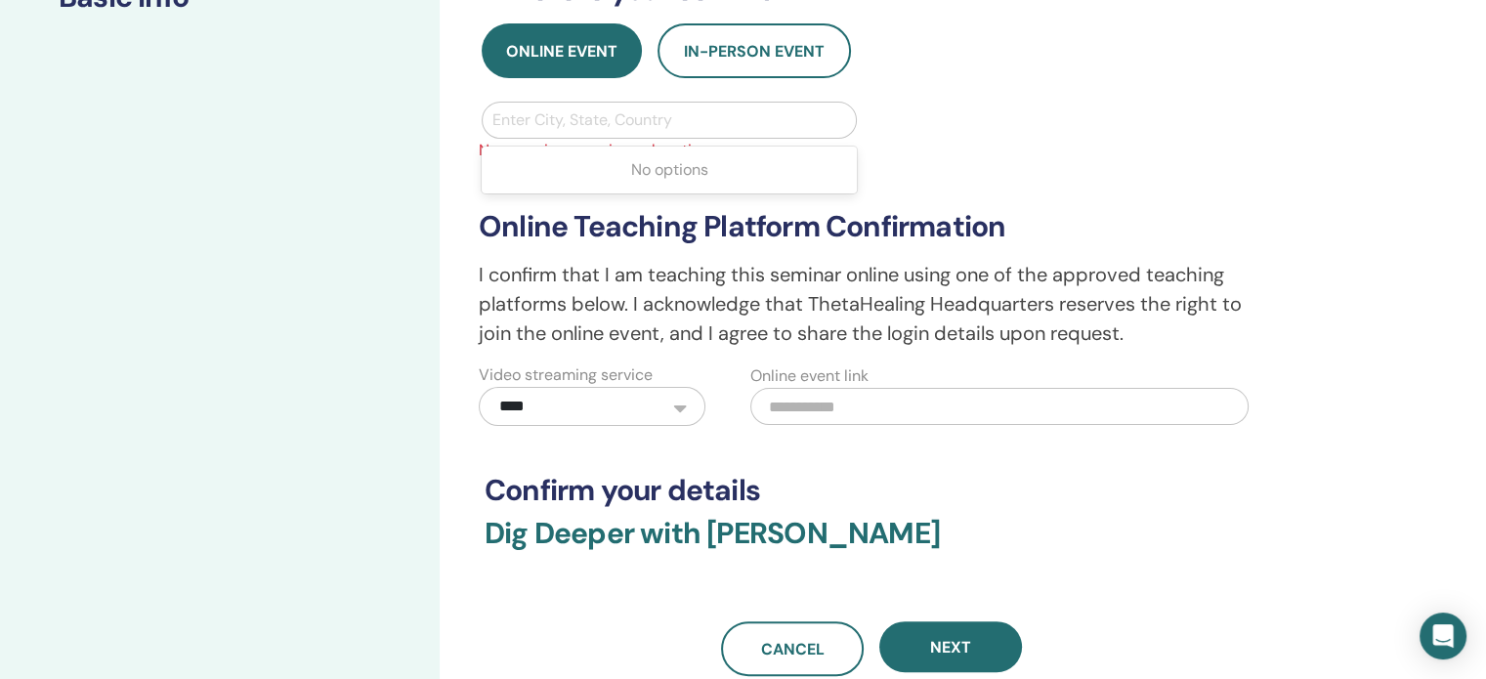
click at [567, 128] on div at bounding box center [669, 119] width 354 height 27
type input "***"
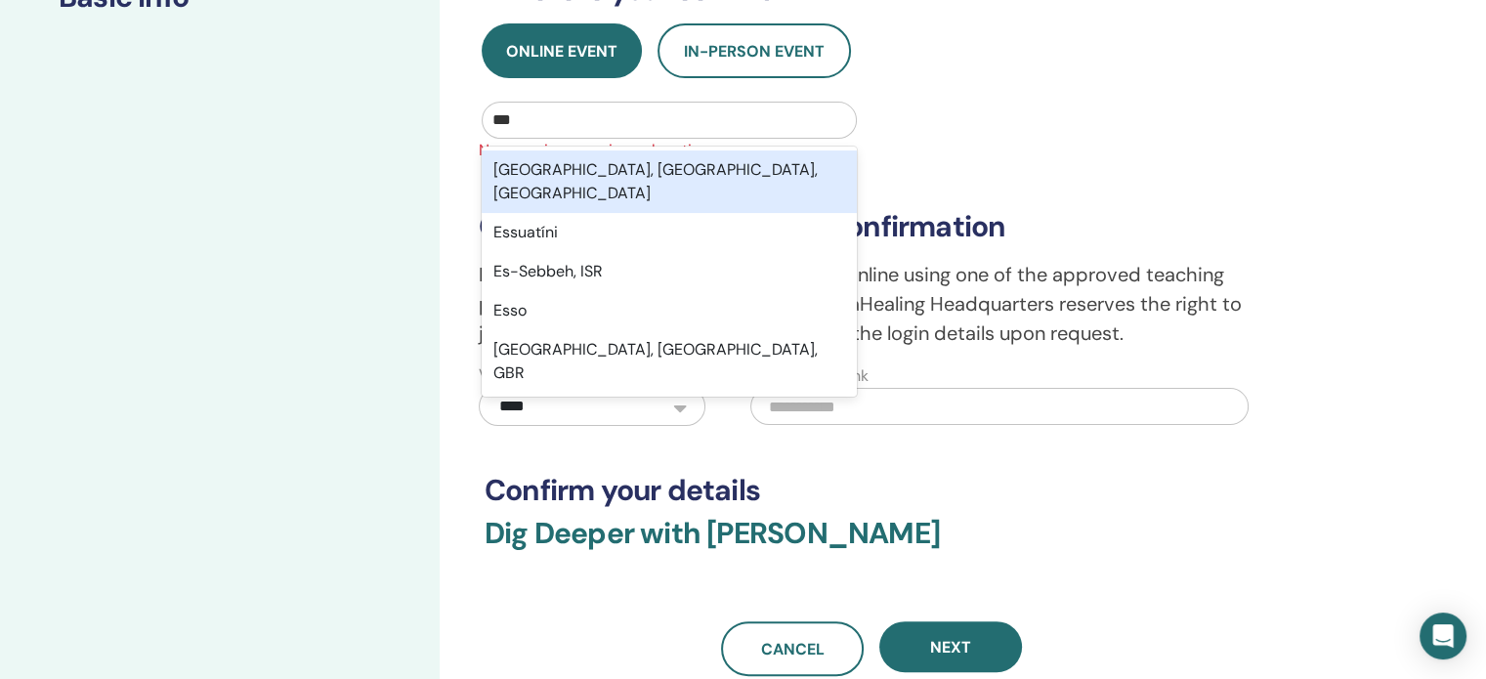
click at [562, 173] on div "Essen, Nordrhein-Westfalen, DEU" at bounding box center [669, 181] width 375 height 63
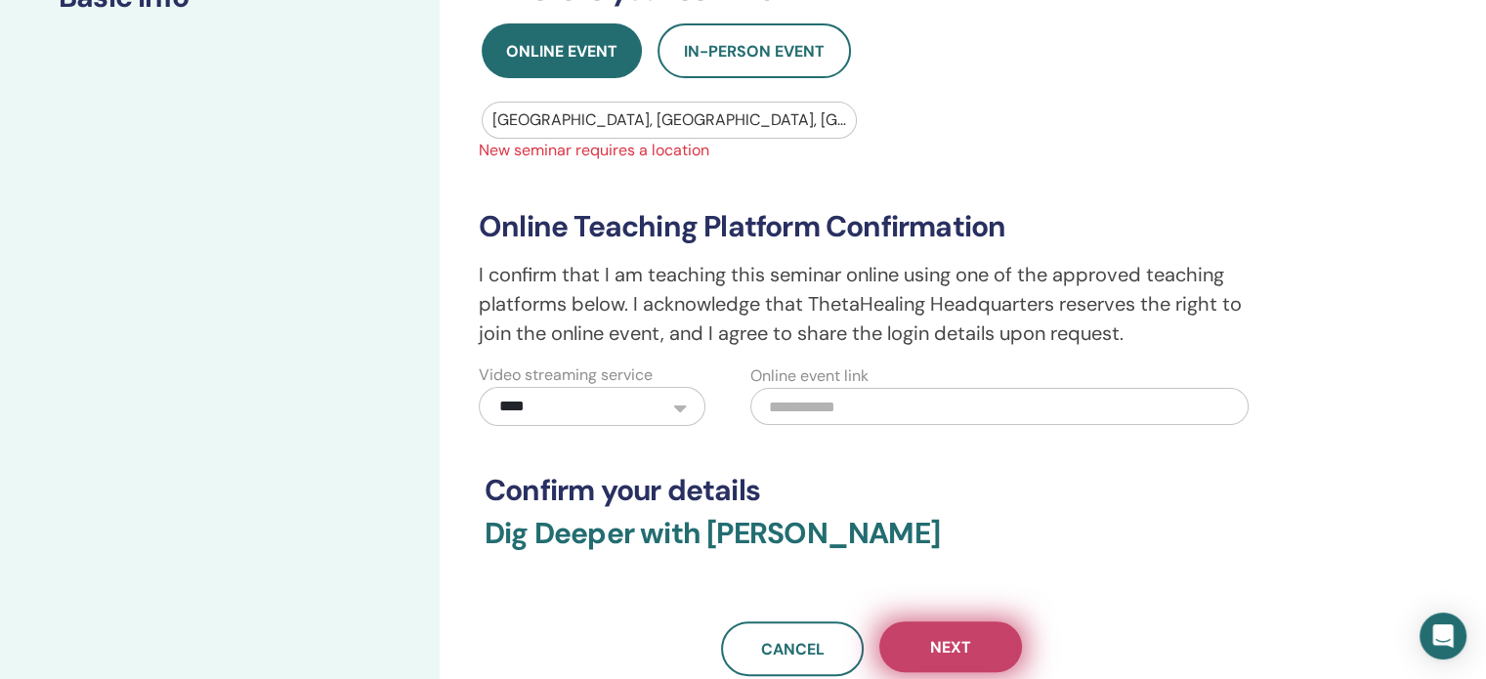
click at [927, 635] on button "Next" at bounding box center [950, 646] width 143 height 51
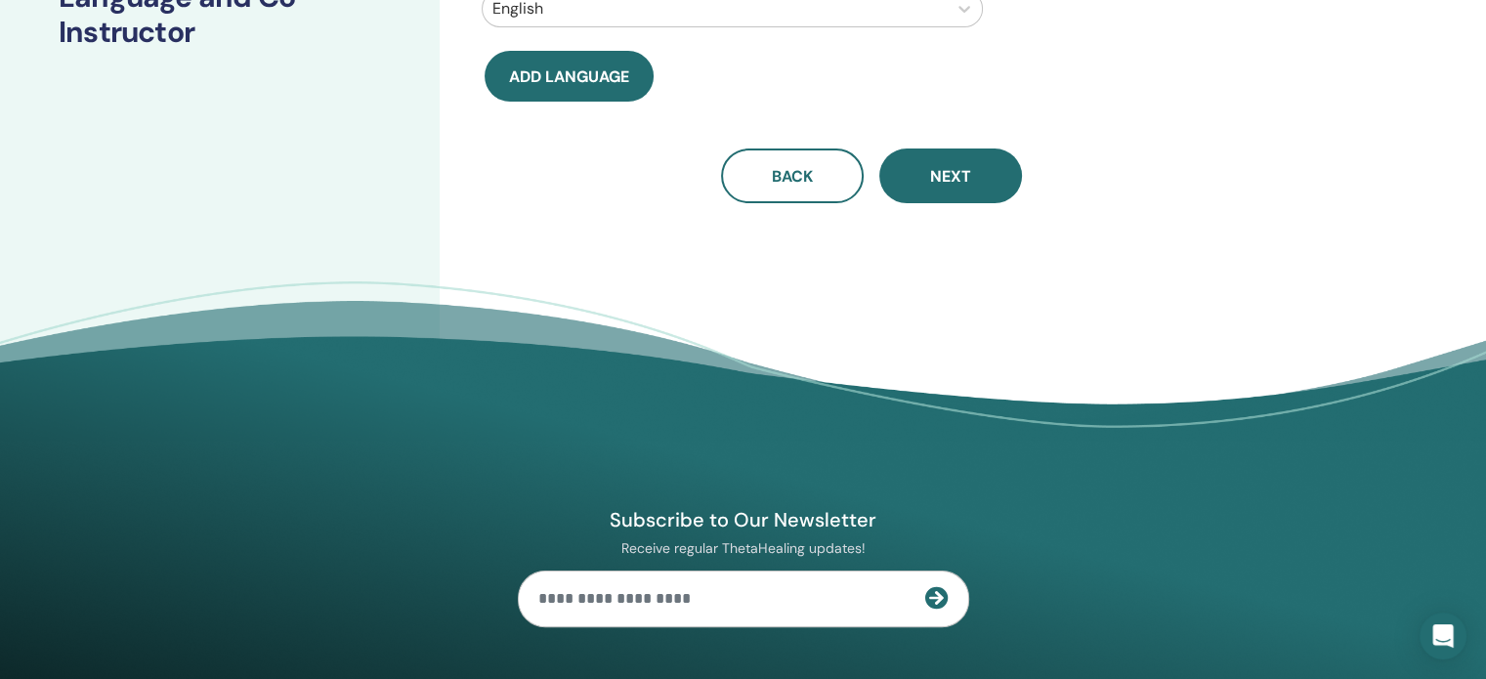
scroll to position [0, 0]
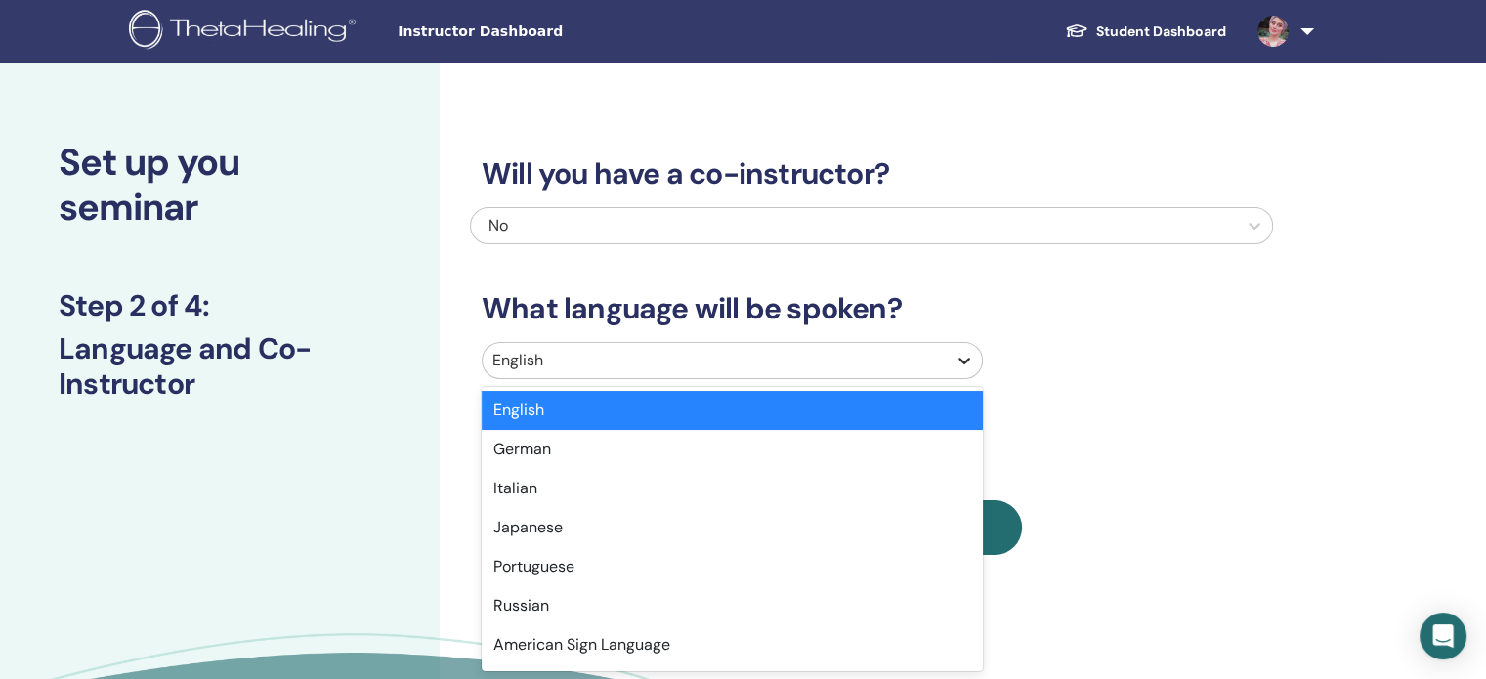
click at [967, 361] on icon at bounding box center [965, 361] width 20 height 20
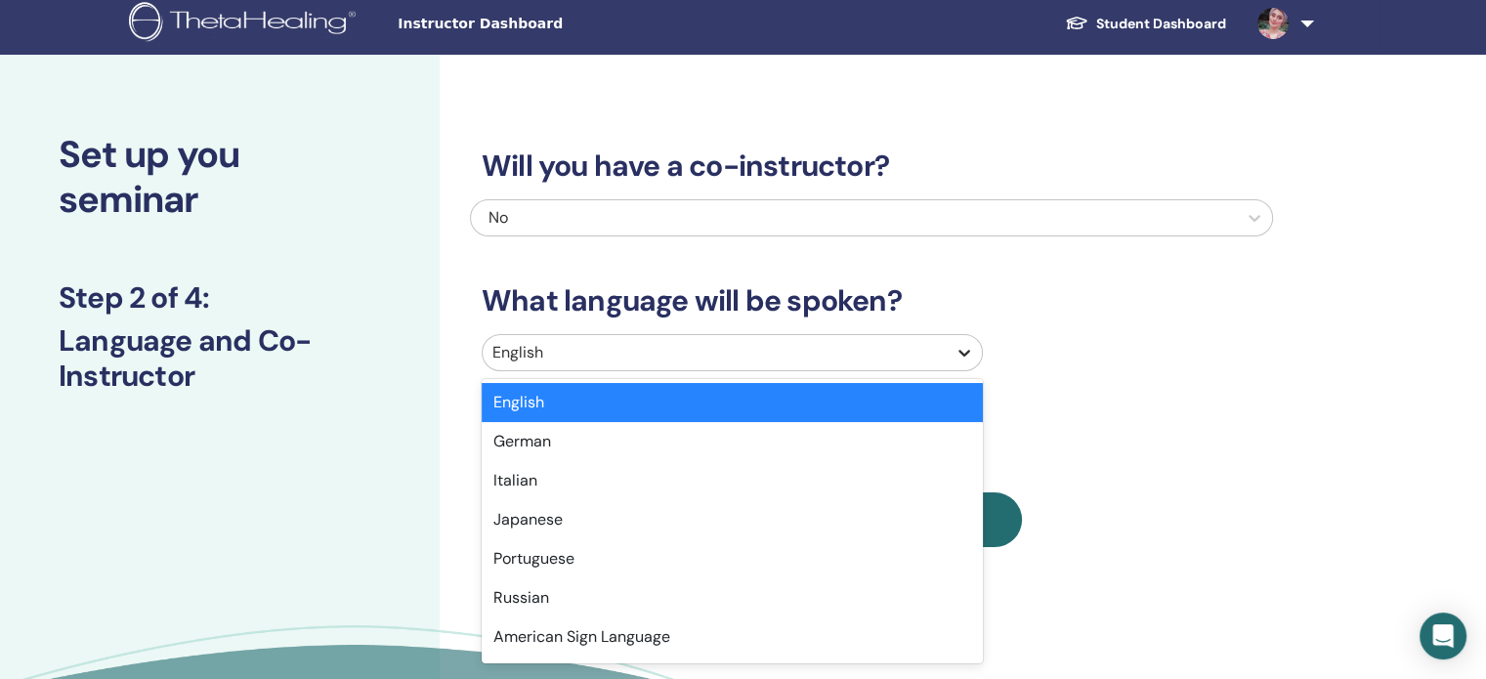
type input "*"
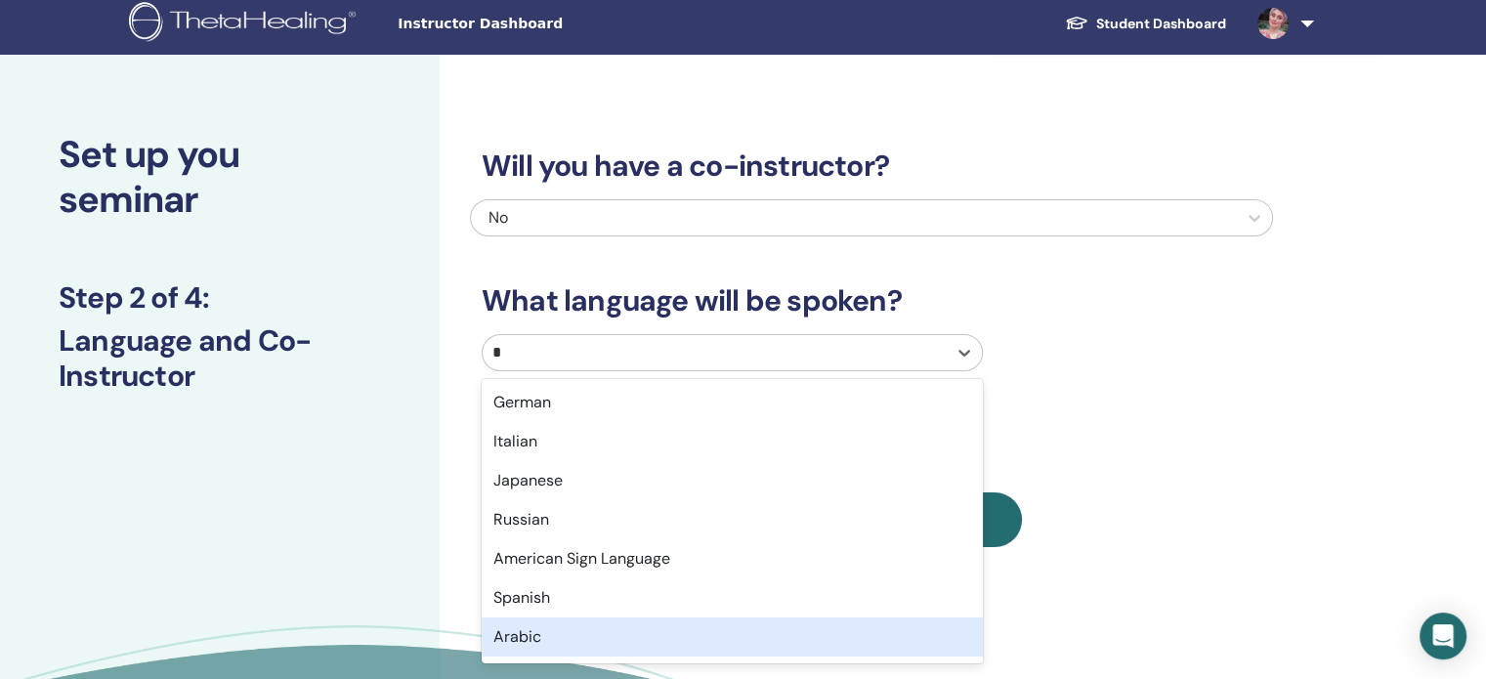
click at [700, 645] on div "Arabic" at bounding box center [732, 636] width 501 height 39
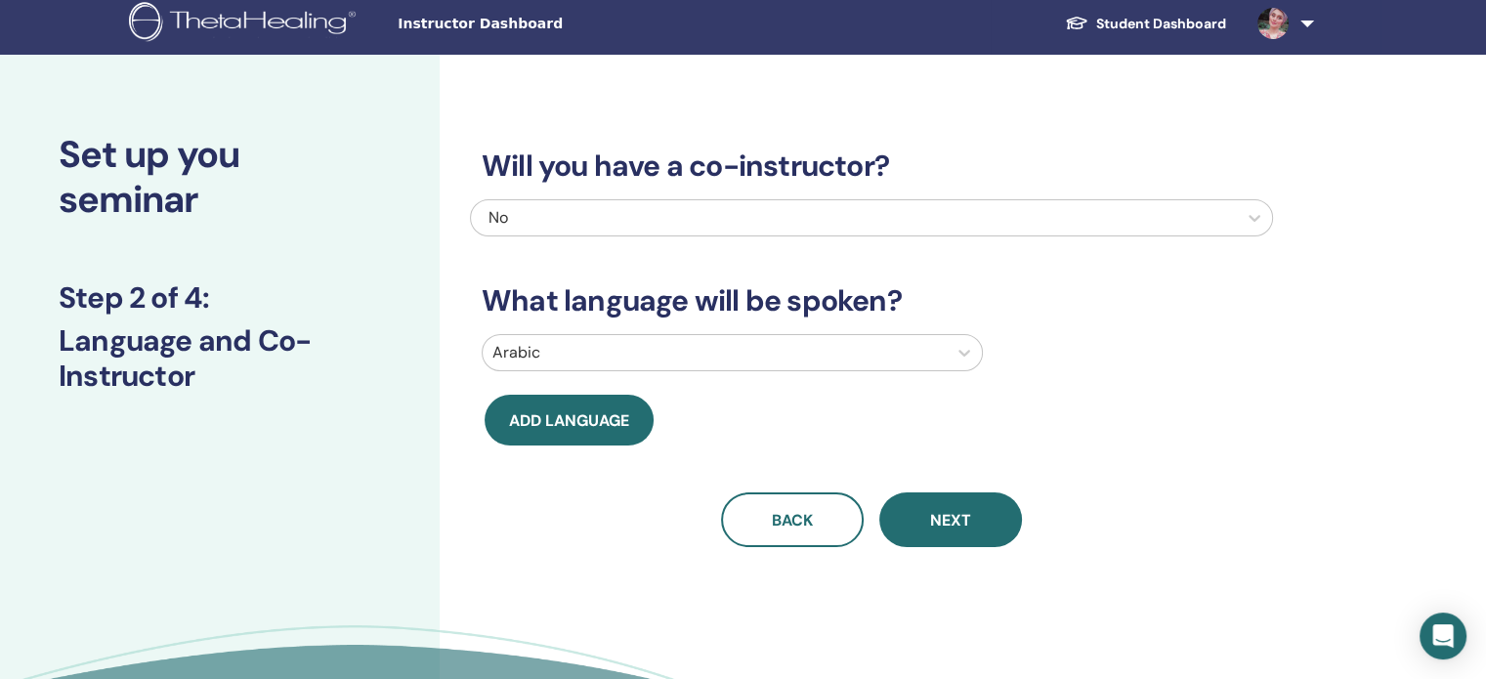
click at [981, 546] on div "Will you have a co-instructor? No What language will be spoken? Arabic Add lang…" at bounding box center [935, 438] width 991 height 766
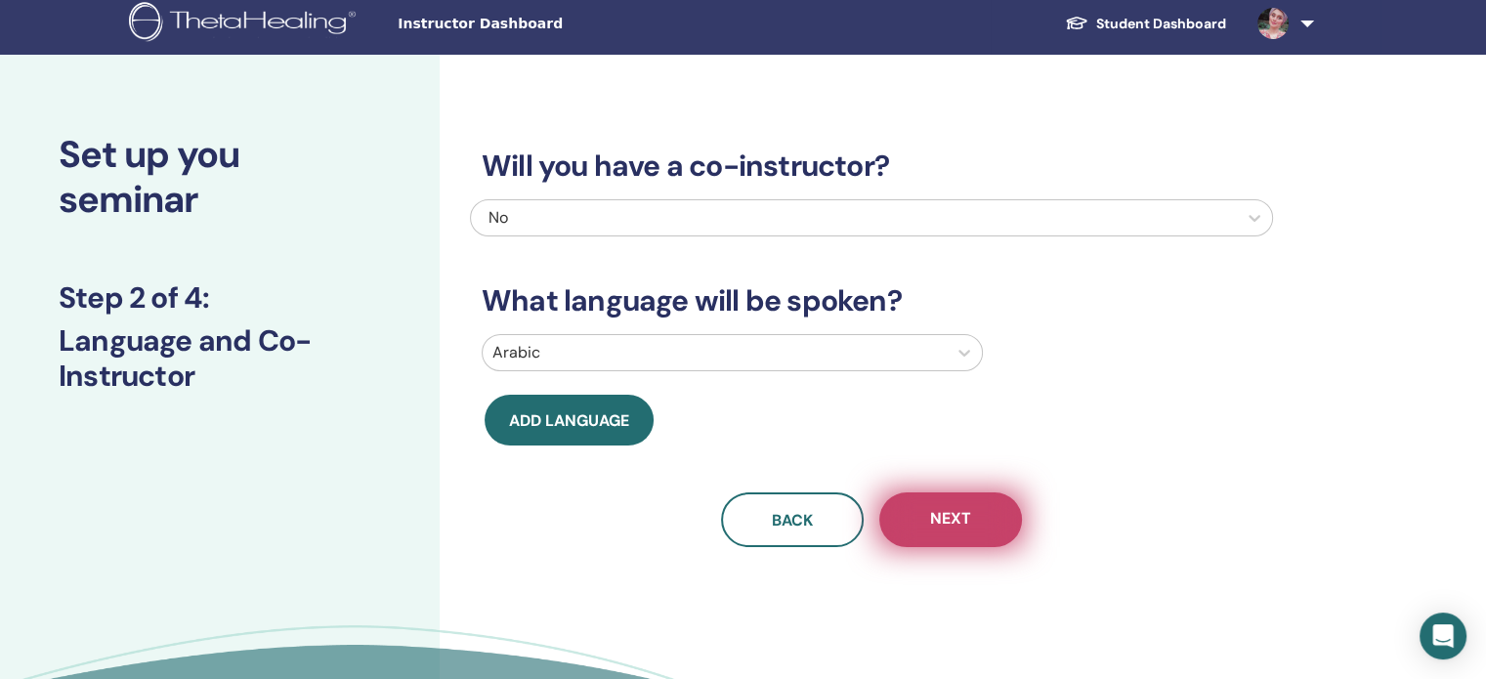
click at [959, 508] on span "Next" at bounding box center [950, 520] width 41 height 24
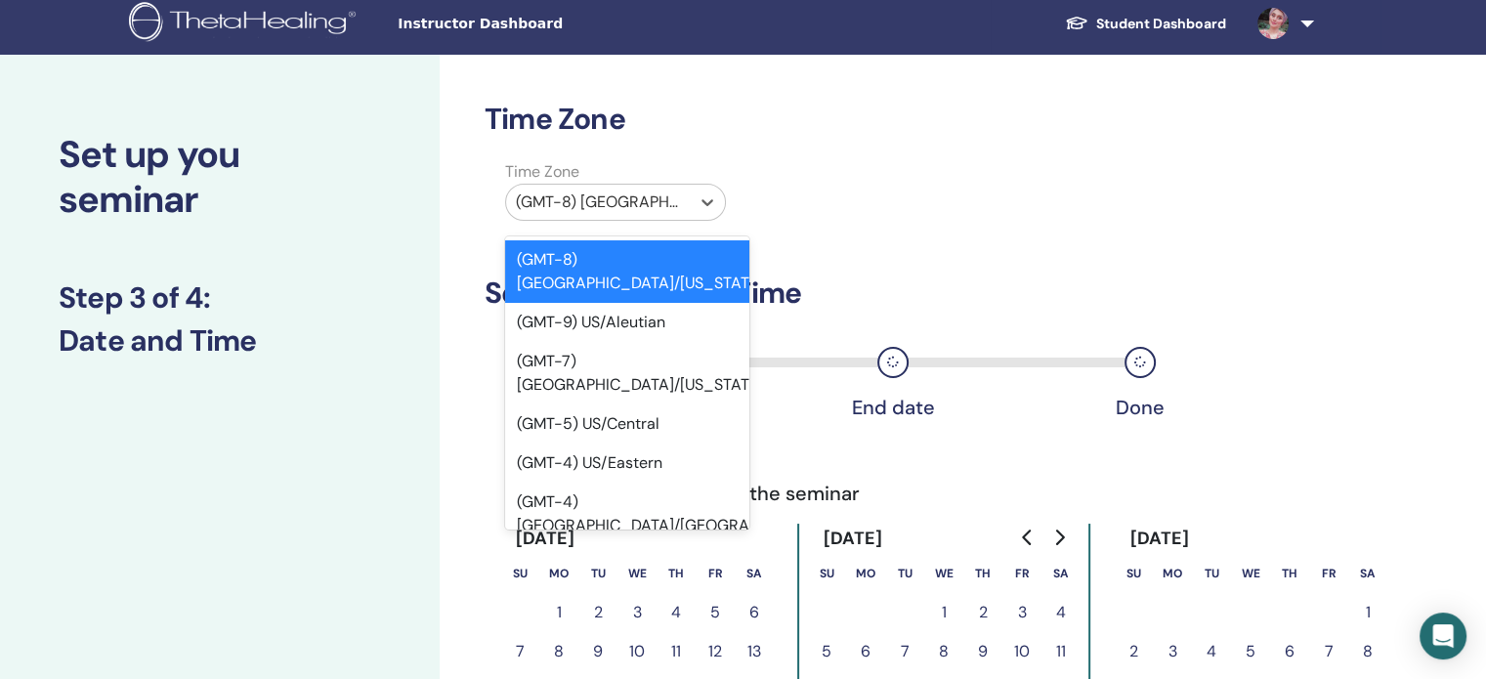
click at [621, 210] on div at bounding box center [598, 202] width 164 height 27
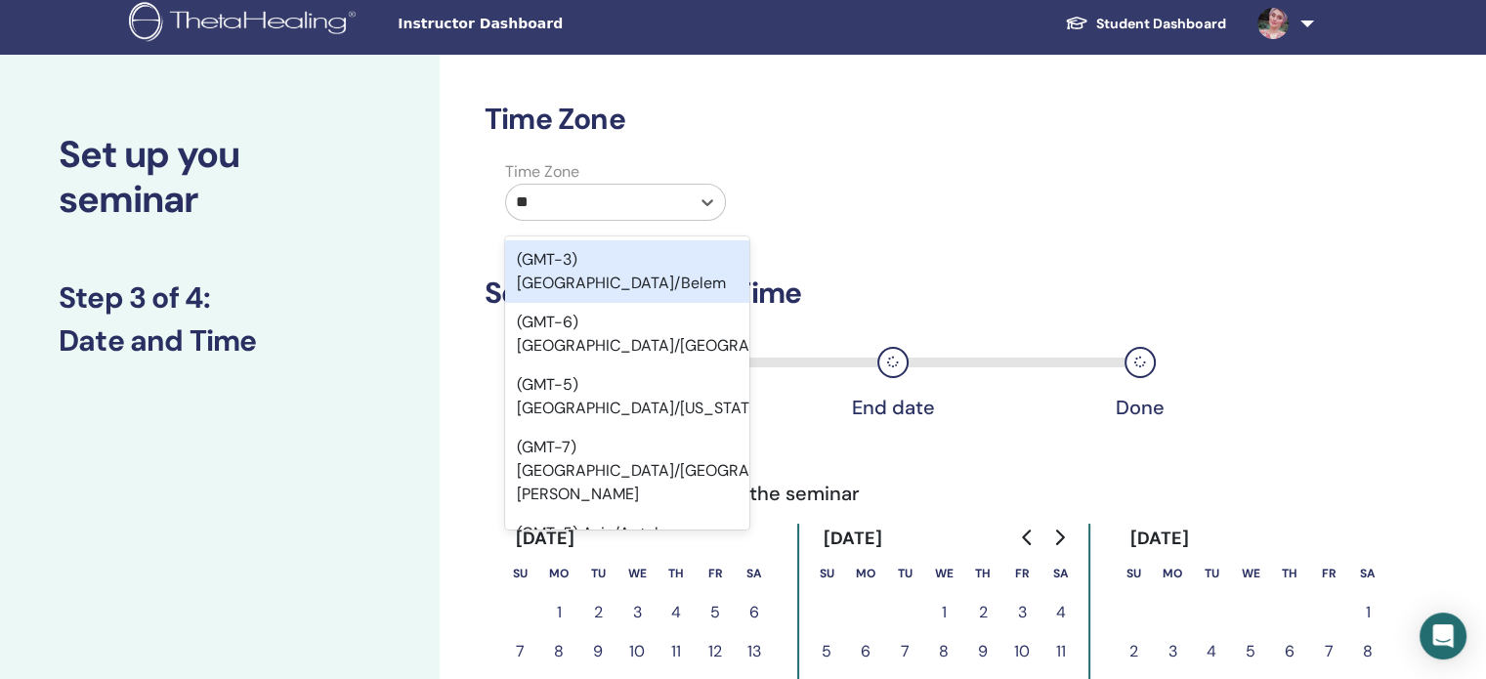
type input "***"
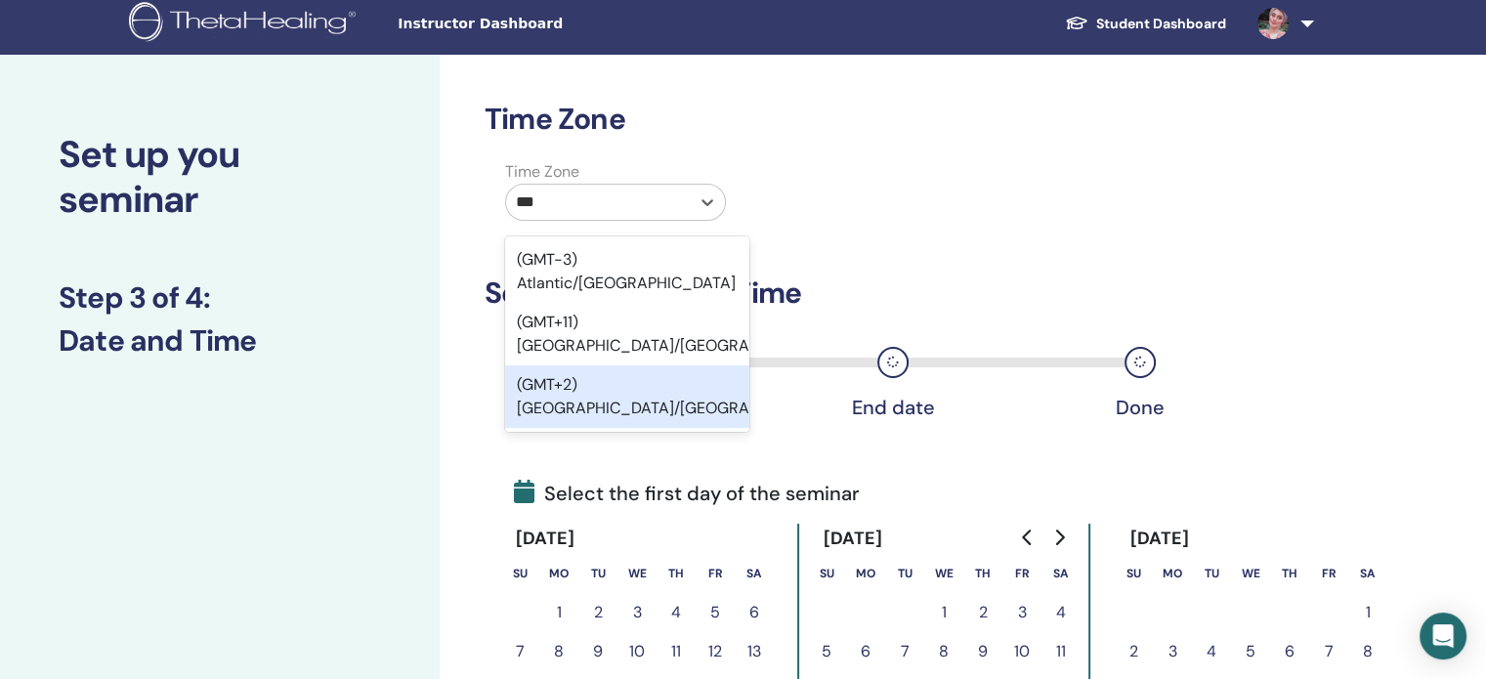
click at [610, 365] on div "(GMT+2) Europe/Berlin" at bounding box center [627, 396] width 244 height 63
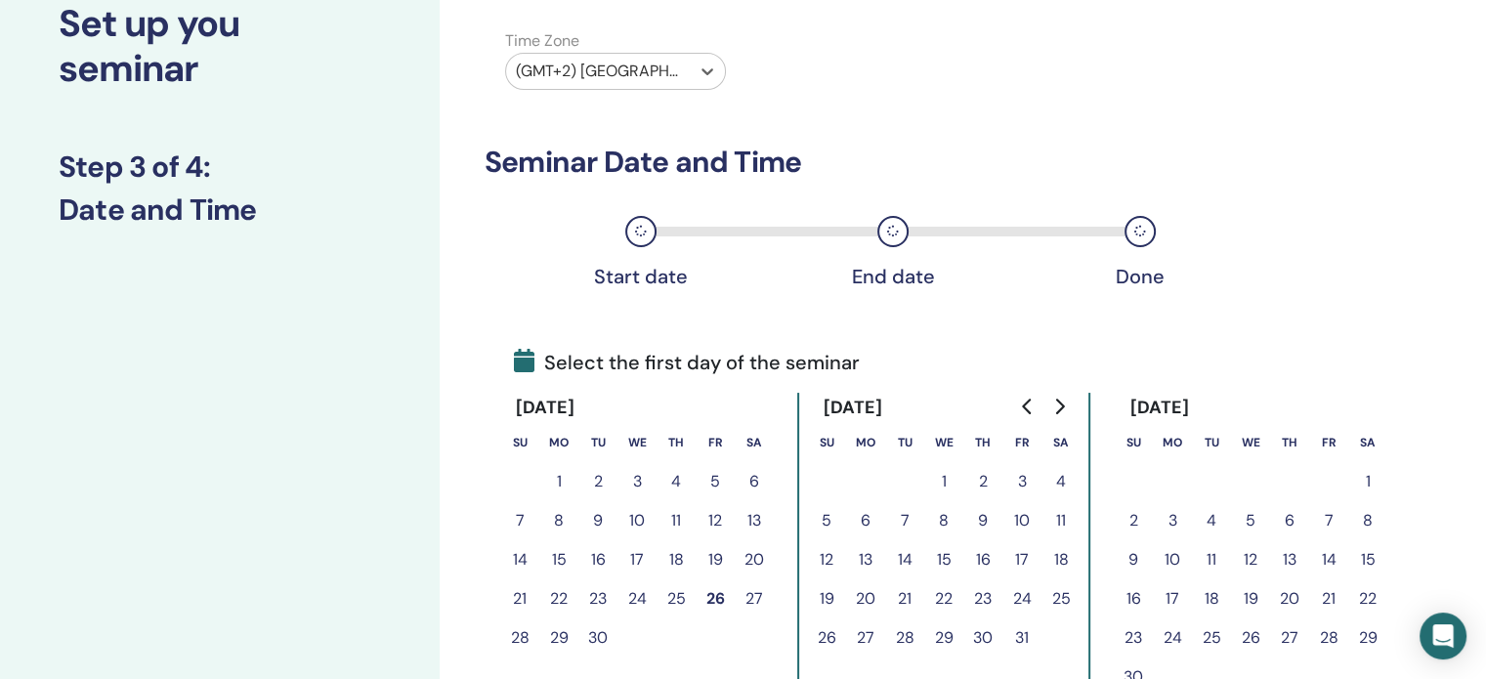
scroll to position [141, 0]
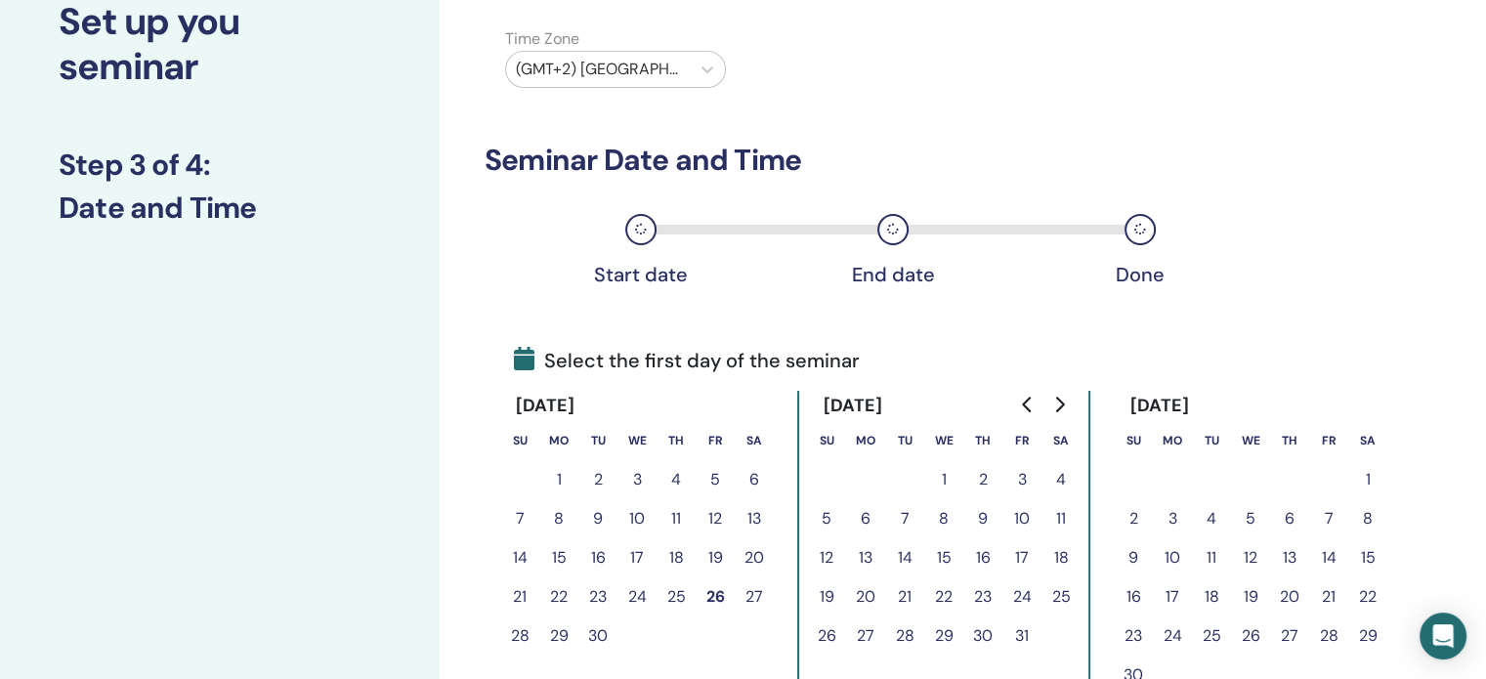
click at [907, 521] on button "7" at bounding box center [904, 518] width 39 height 39
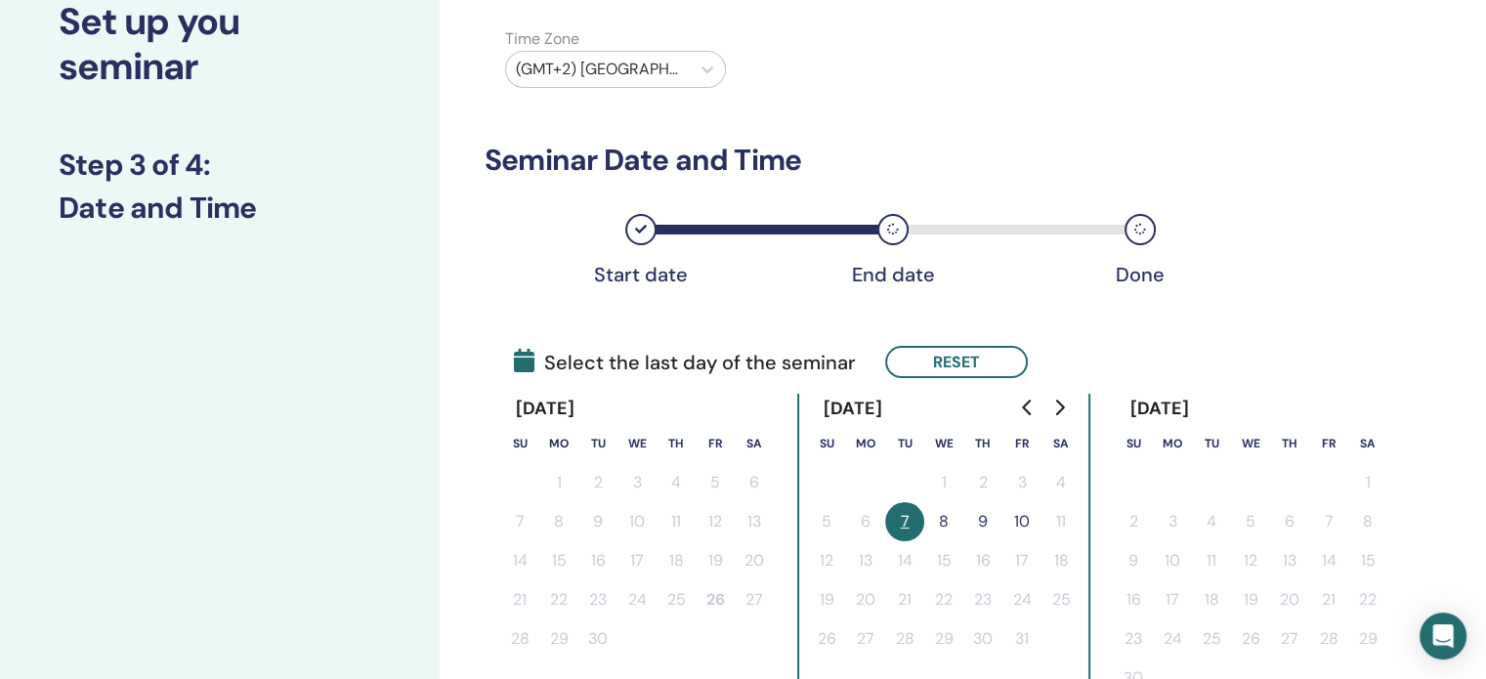
click at [986, 519] on button "9" at bounding box center [982, 521] width 39 height 39
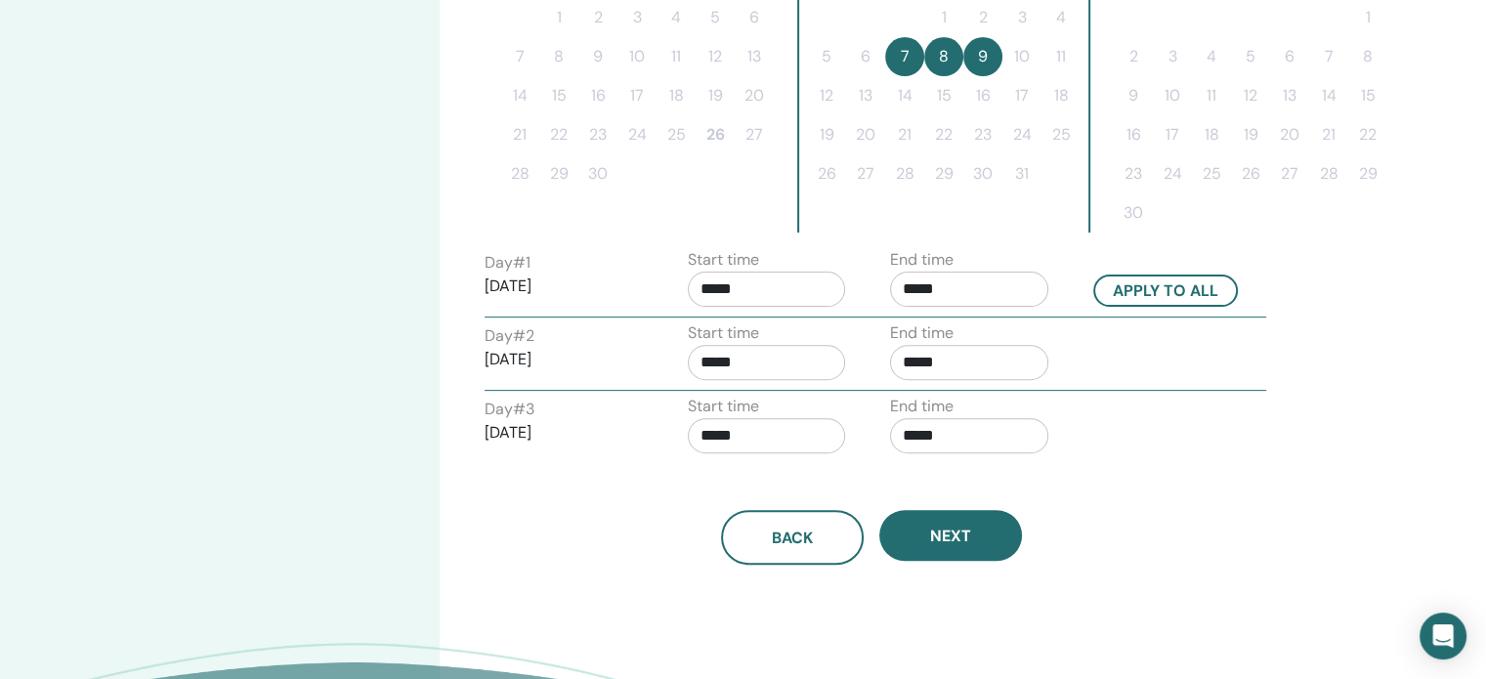
scroll to position [610, 0]
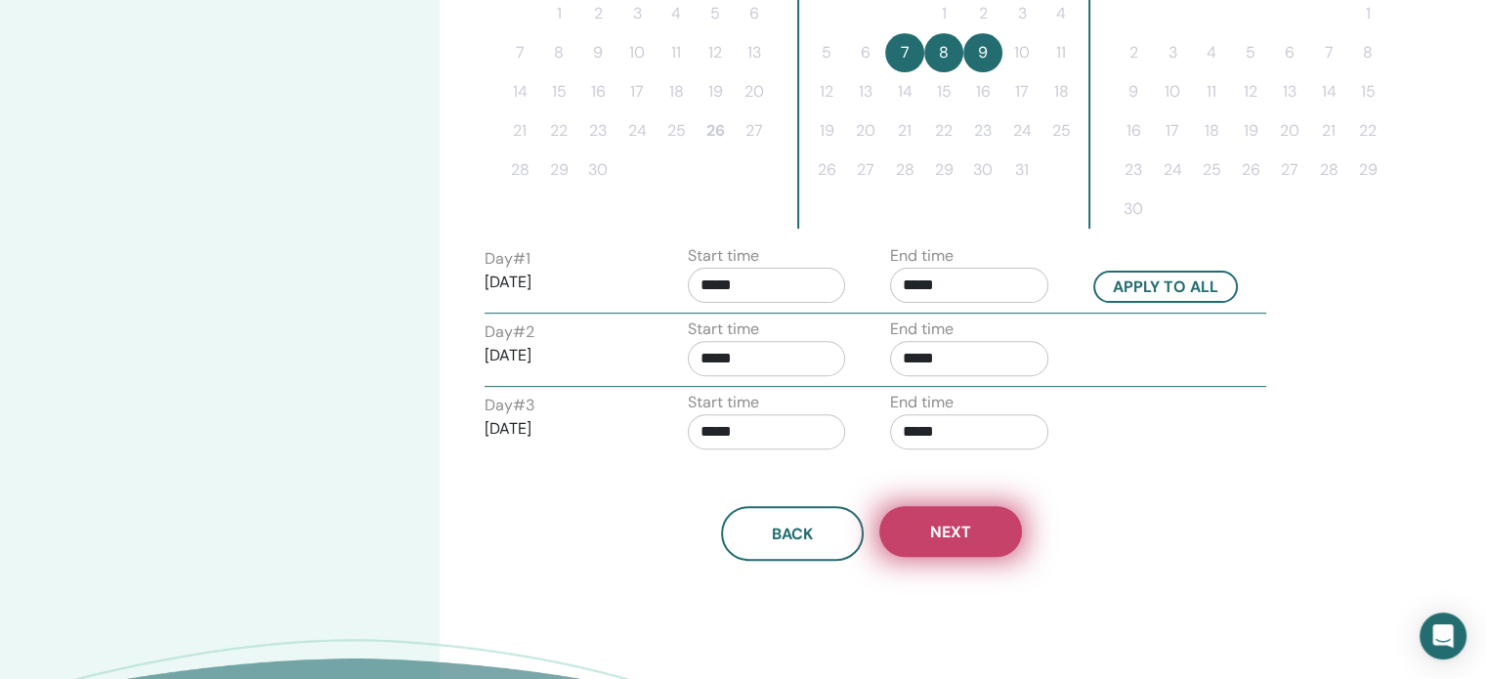
click at [960, 522] on span "Next" at bounding box center [950, 532] width 41 height 21
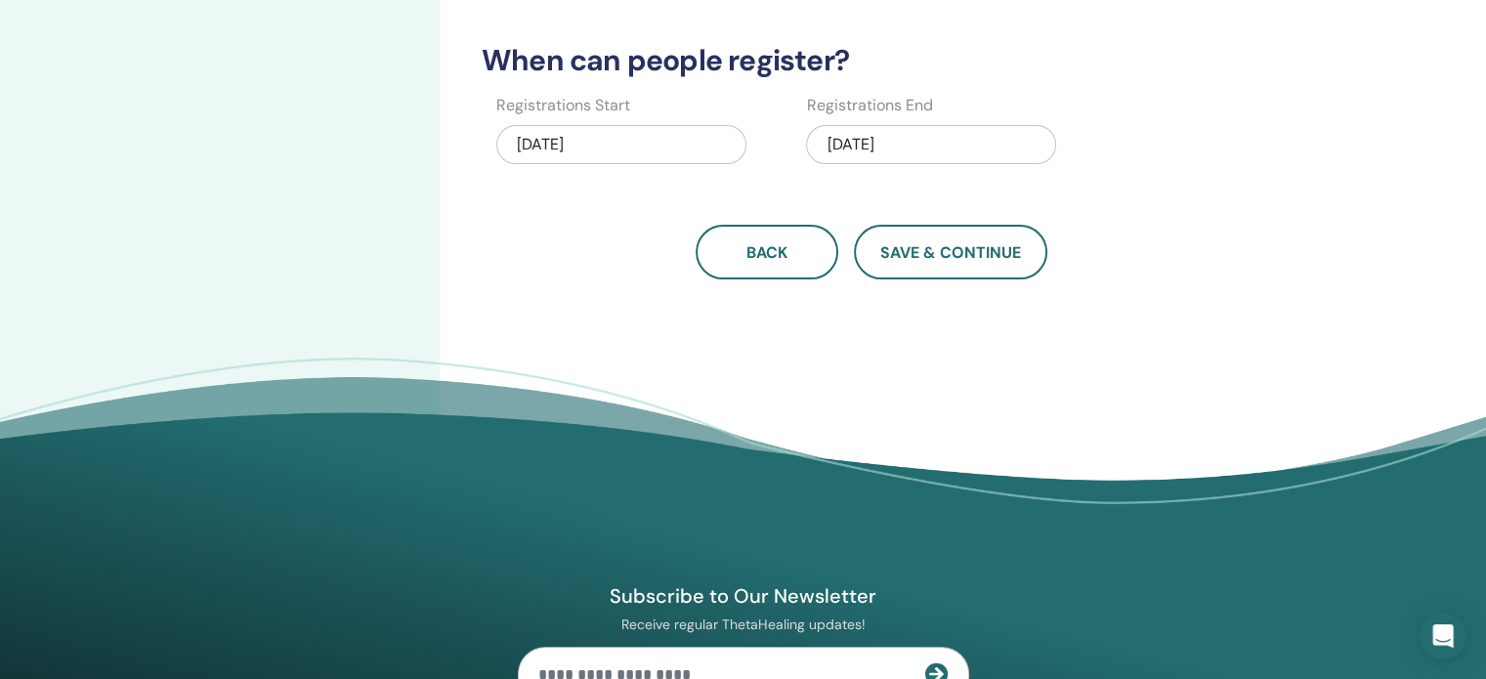
scroll to position [16, 0]
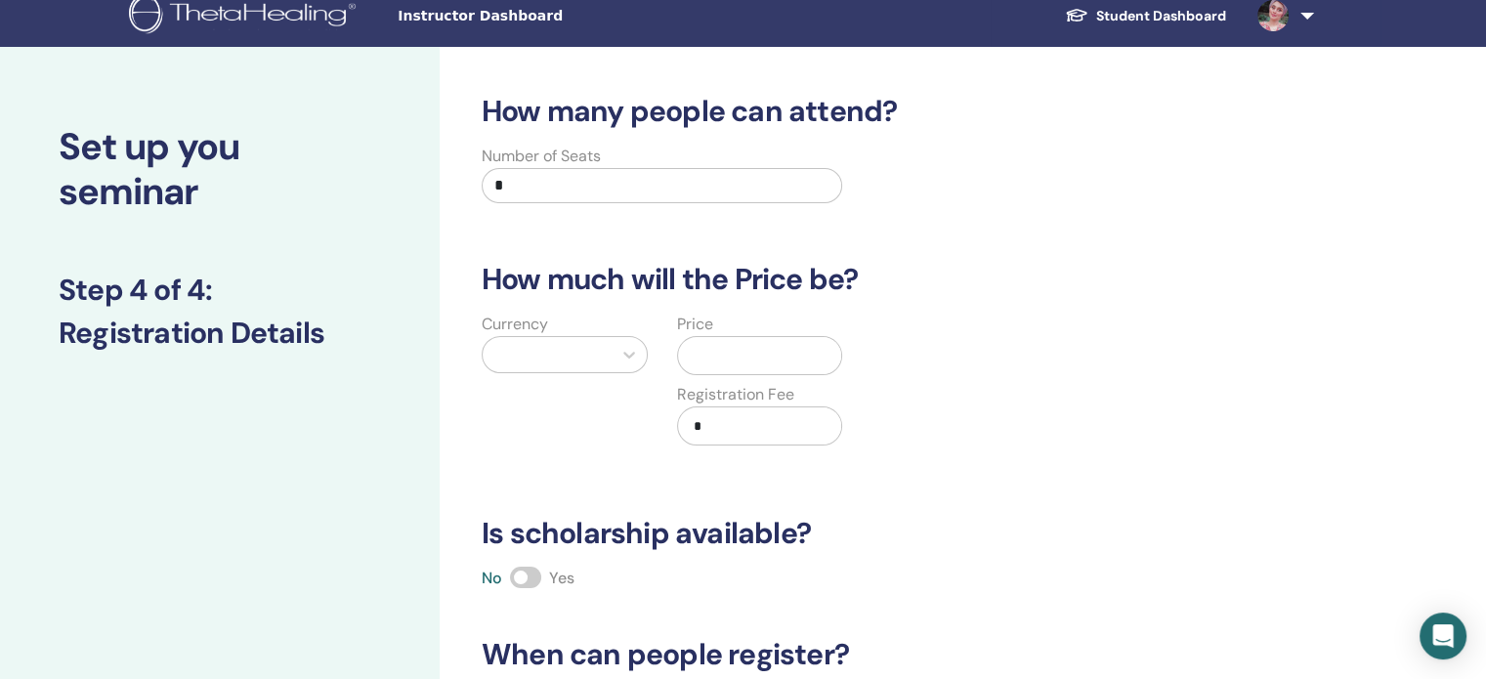
click at [733, 194] on input "*" at bounding box center [662, 185] width 361 height 35
type input "*"
type input "**"
click at [701, 353] on input "text" at bounding box center [764, 355] width 156 height 37
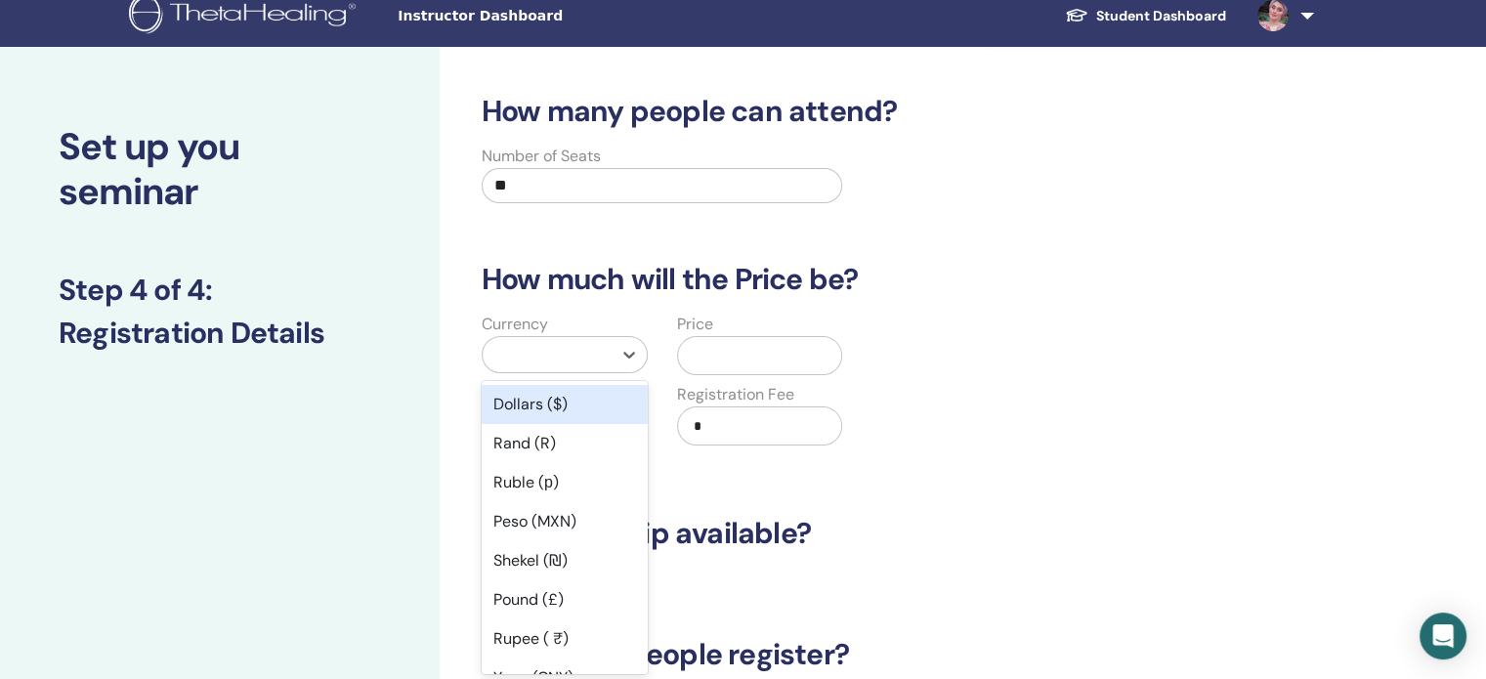
click at [537, 352] on div at bounding box center [546, 354] width 109 height 27
type input "**"
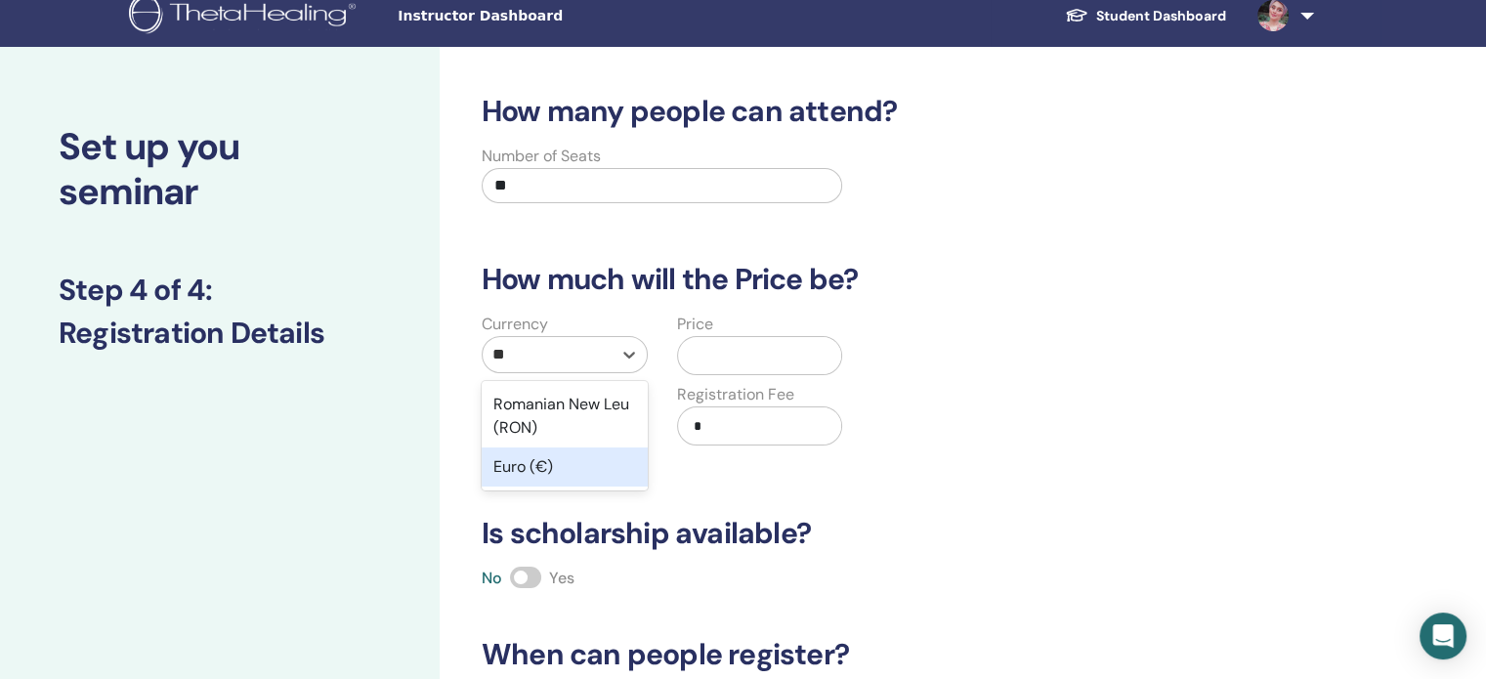
click at [511, 484] on div "Euro (€)" at bounding box center [565, 466] width 166 height 39
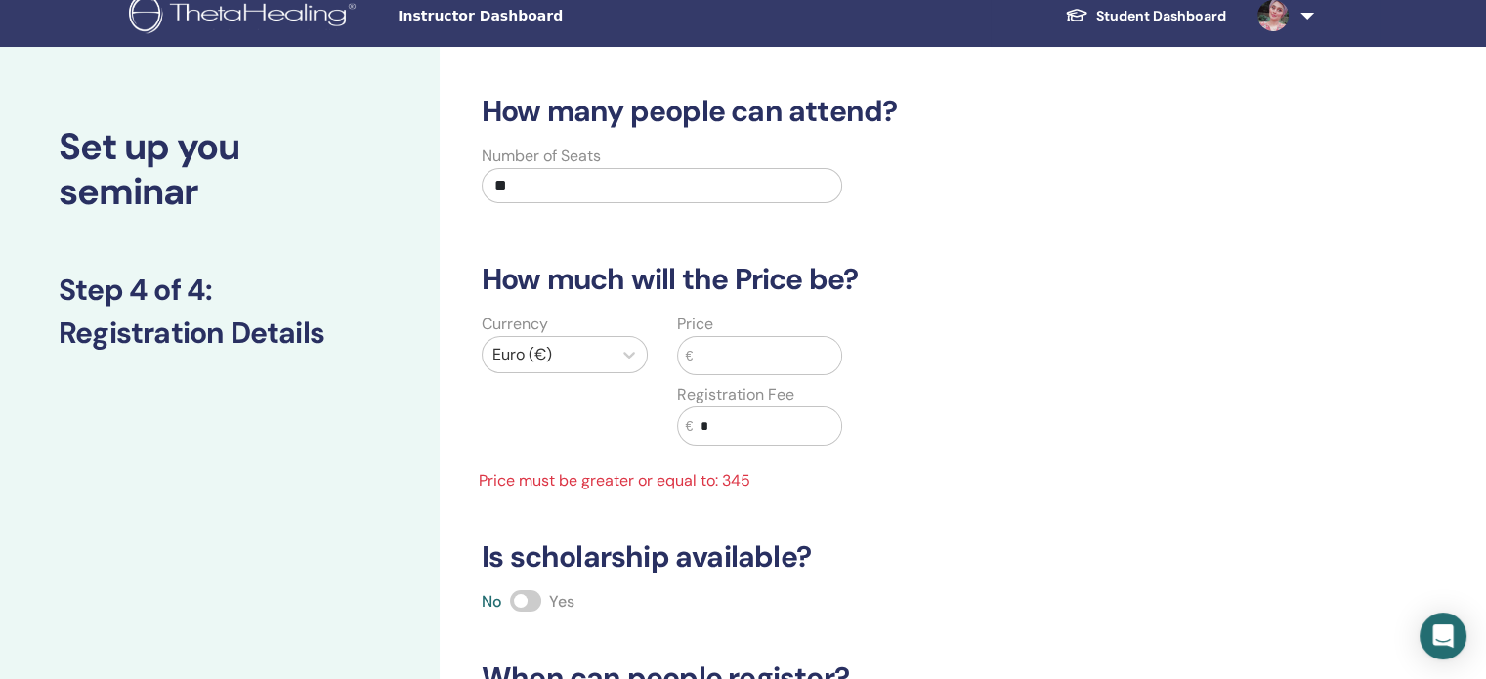
click at [733, 349] on input "text" at bounding box center [767, 355] width 149 height 37
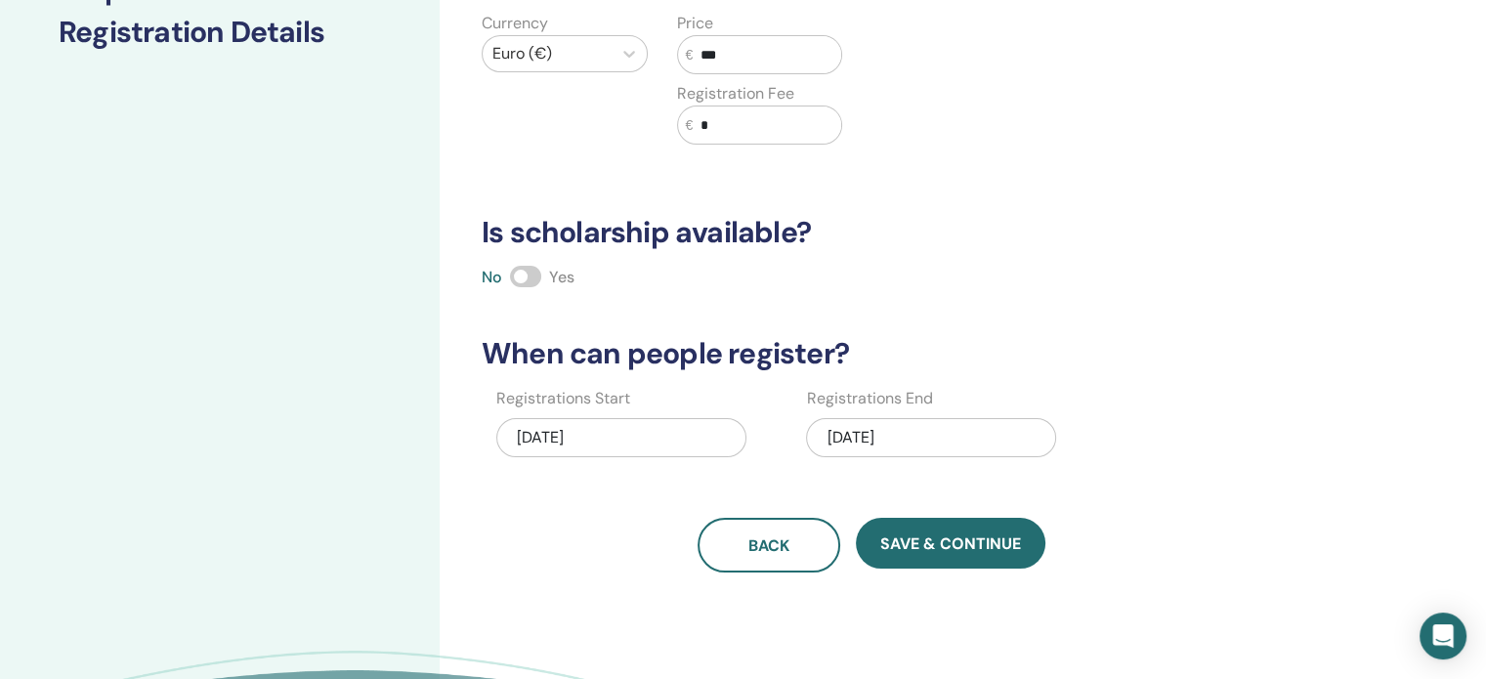
scroll to position [319, 0]
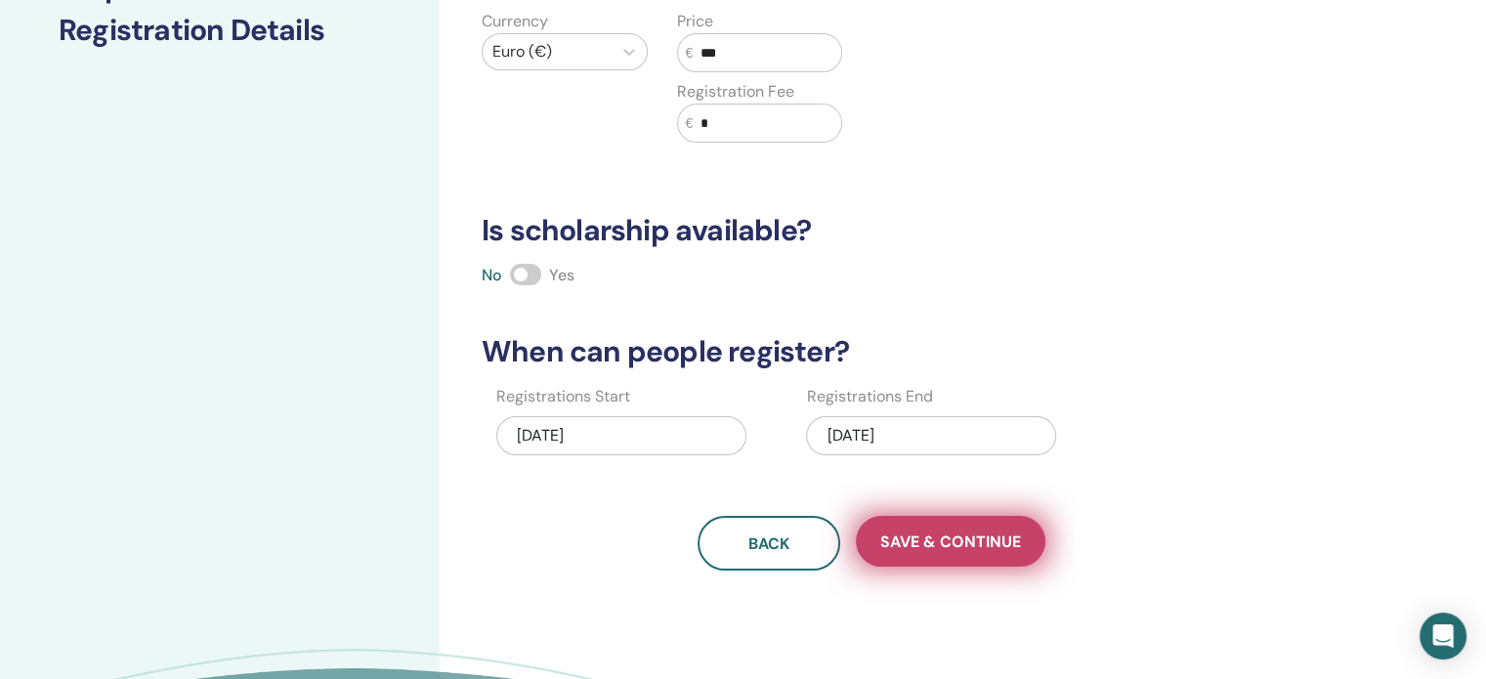
type input "***"
click at [992, 524] on button "Save & Continue" at bounding box center [951, 541] width 190 height 51
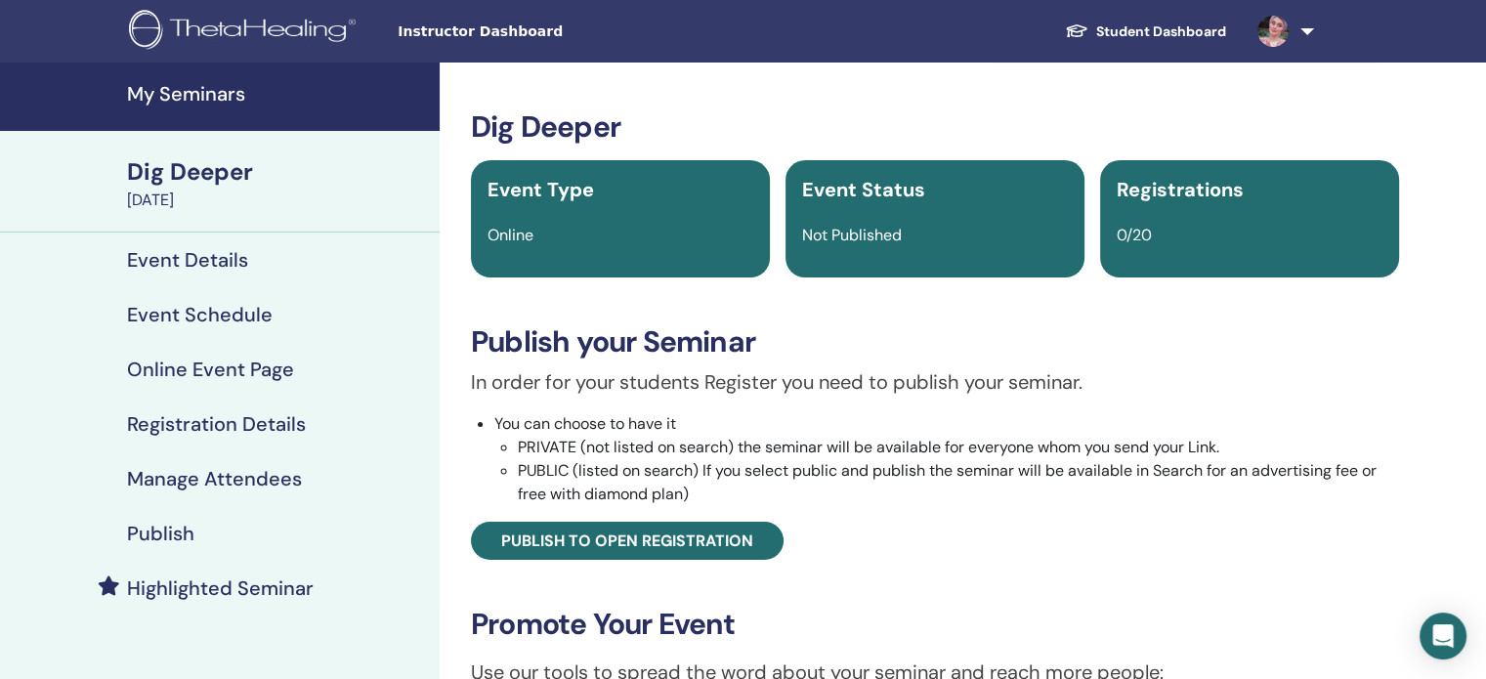
click at [204, 97] on h4 "My Seminars" at bounding box center [277, 93] width 301 height 23
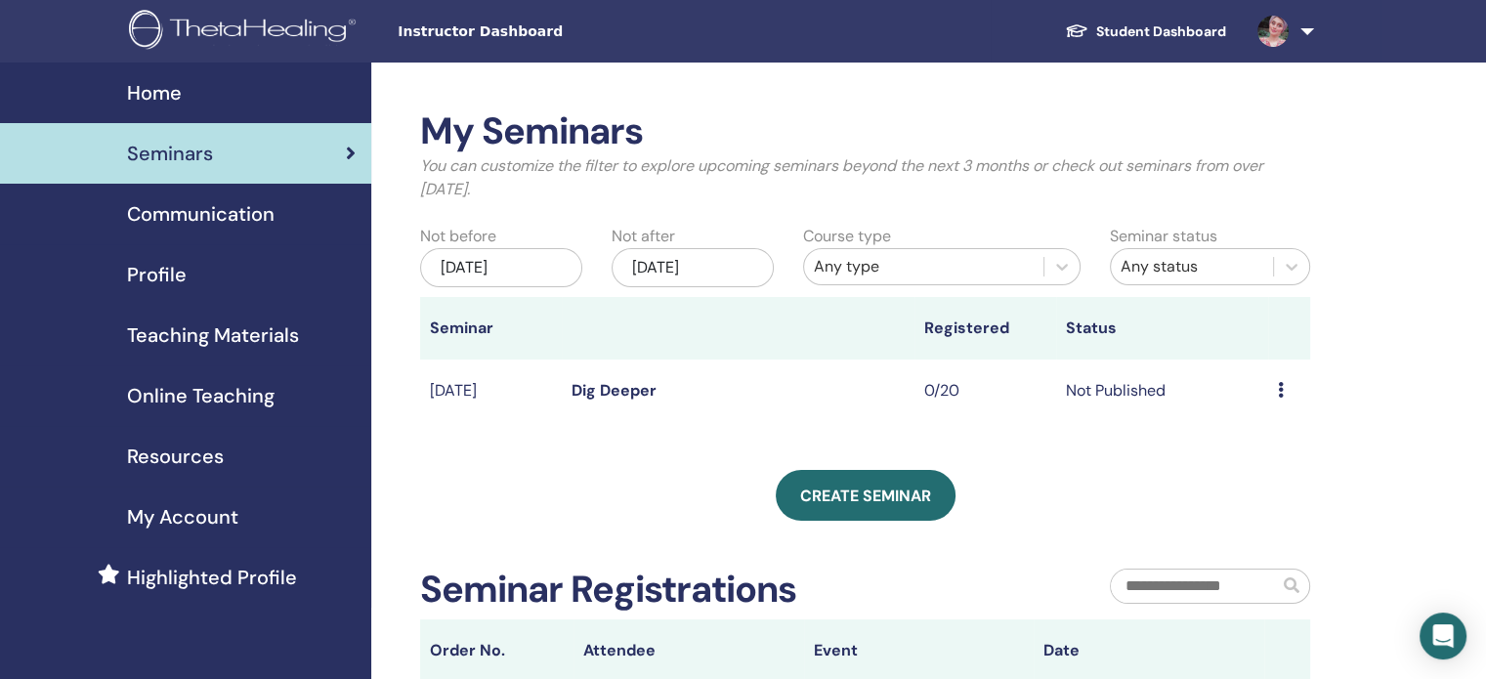
click at [717, 270] on div "Dec/26, 2025" at bounding box center [693, 267] width 162 height 39
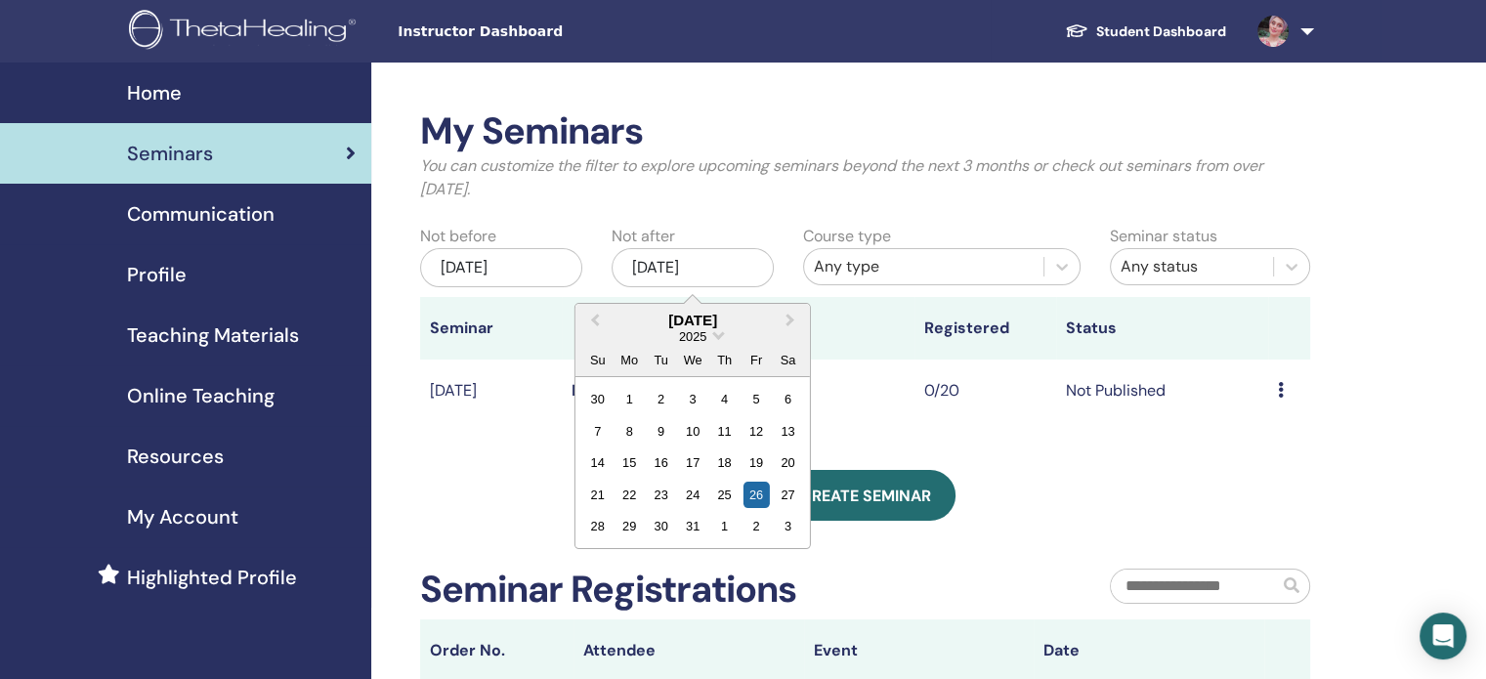
click at [543, 265] on div "Jun/26, 2025" at bounding box center [501, 267] width 162 height 39
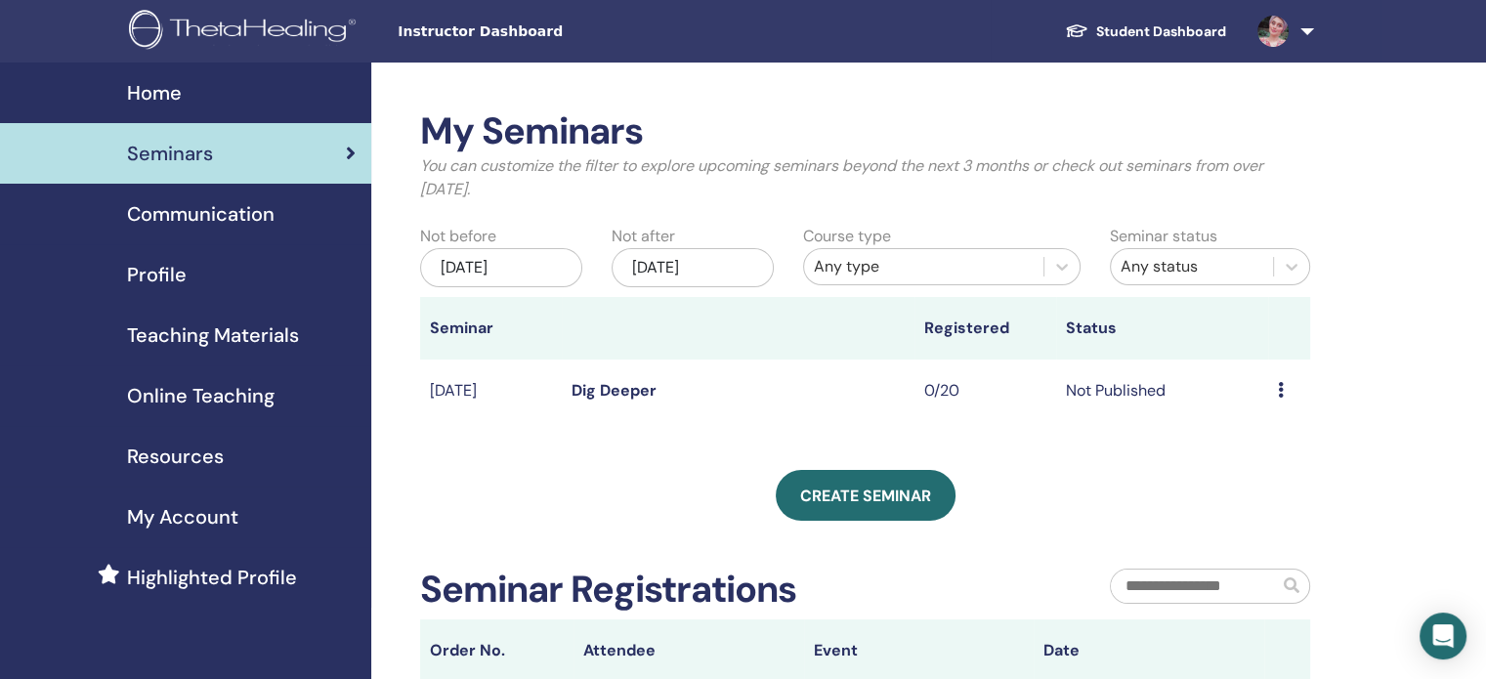
click at [586, 265] on div "Not before Jun/26, 2025" at bounding box center [500, 259] width 191 height 69
click at [194, 342] on span "Teaching Materials" at bounding box center [213, 334] width 172 height 29
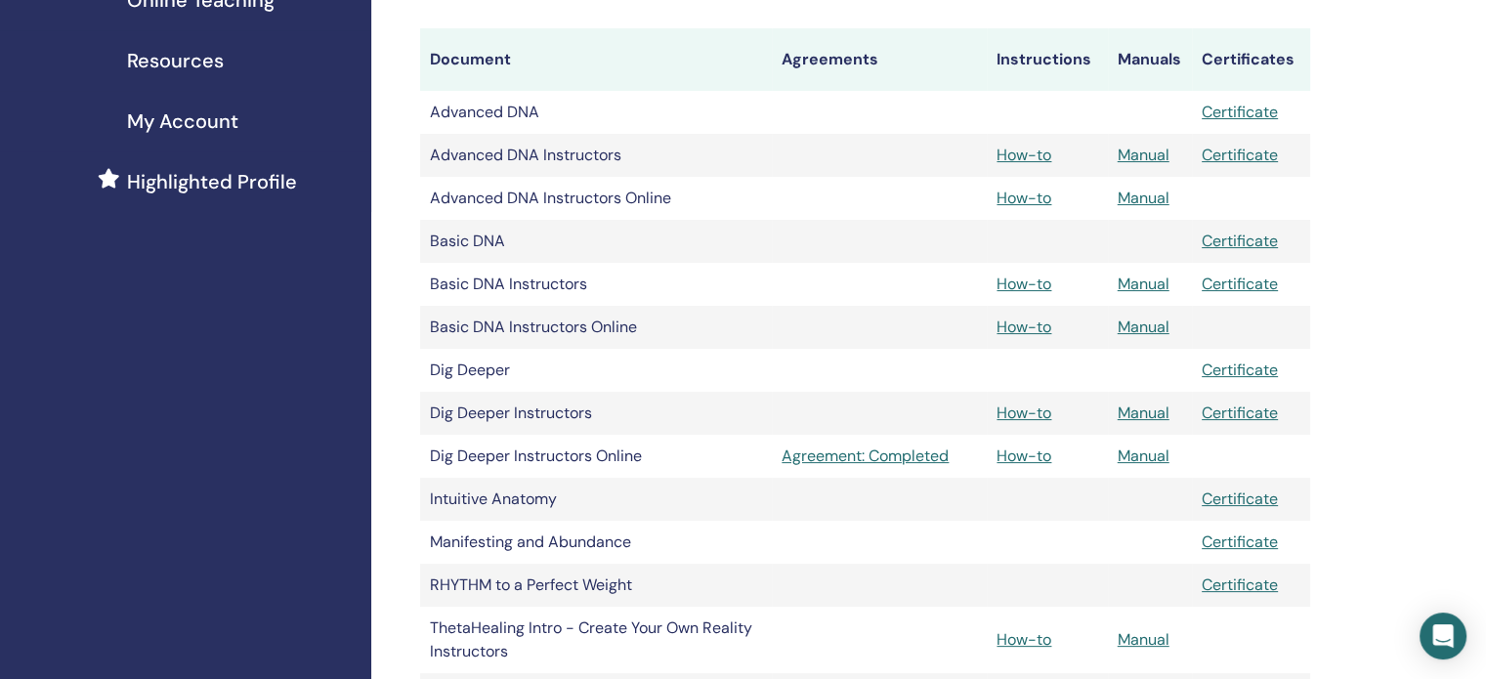
scroll to position [399, 0]
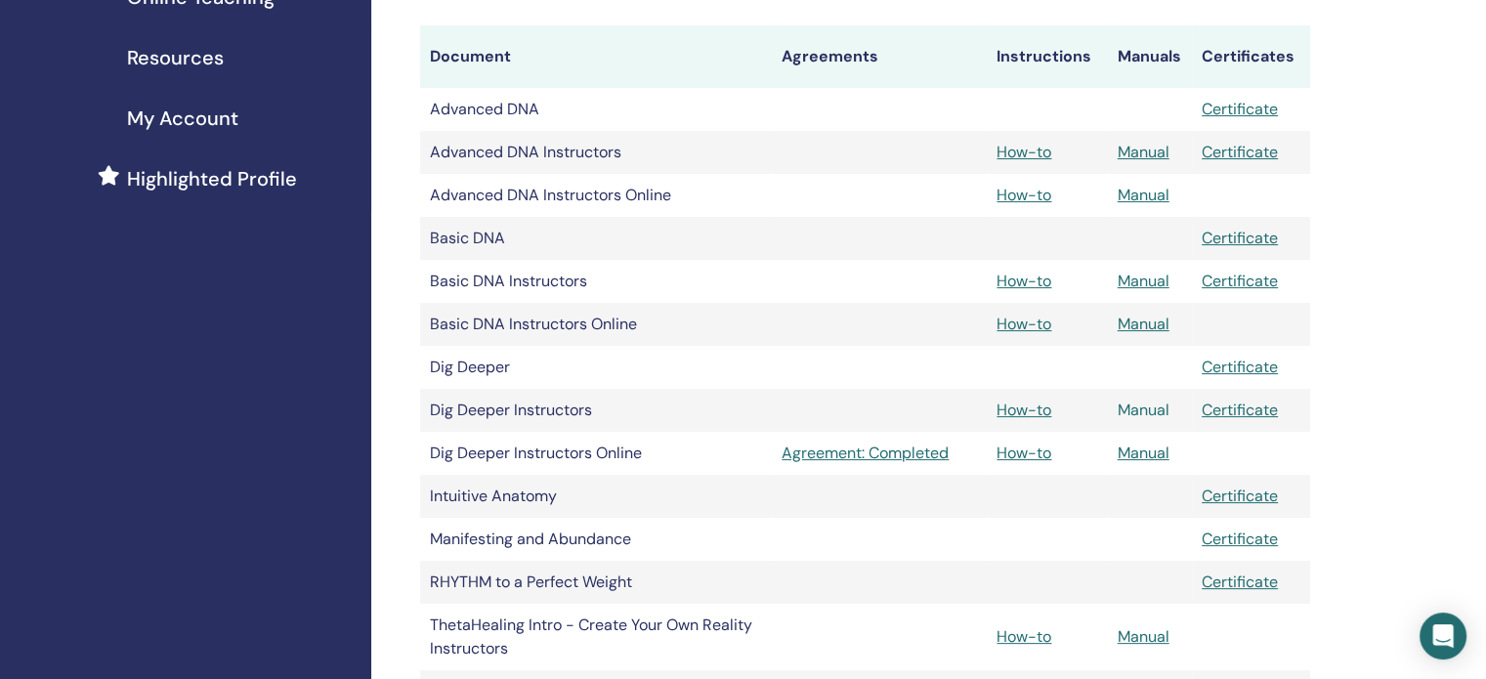
click at [1146, 412] on link "Manual" at bounding box center [1144, 410] width 52 height 21
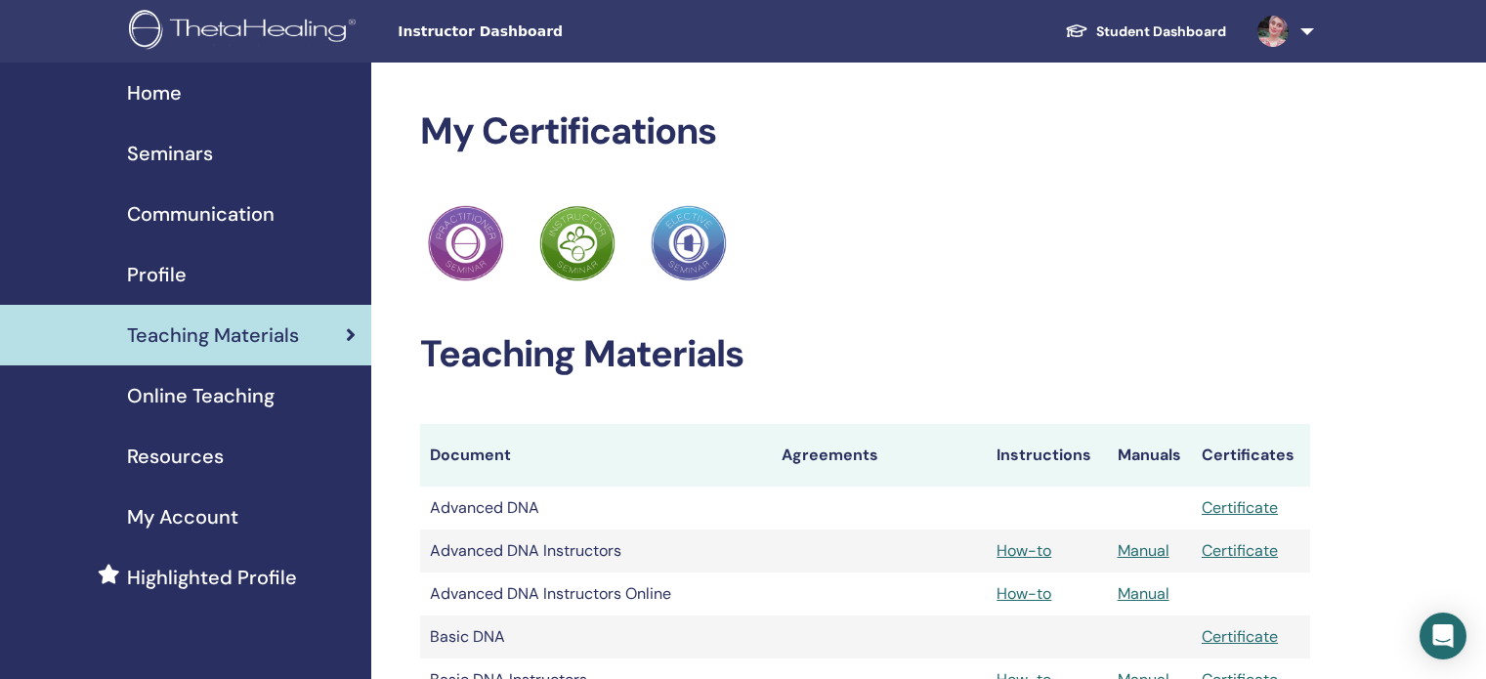
scroll to position [395, 0]
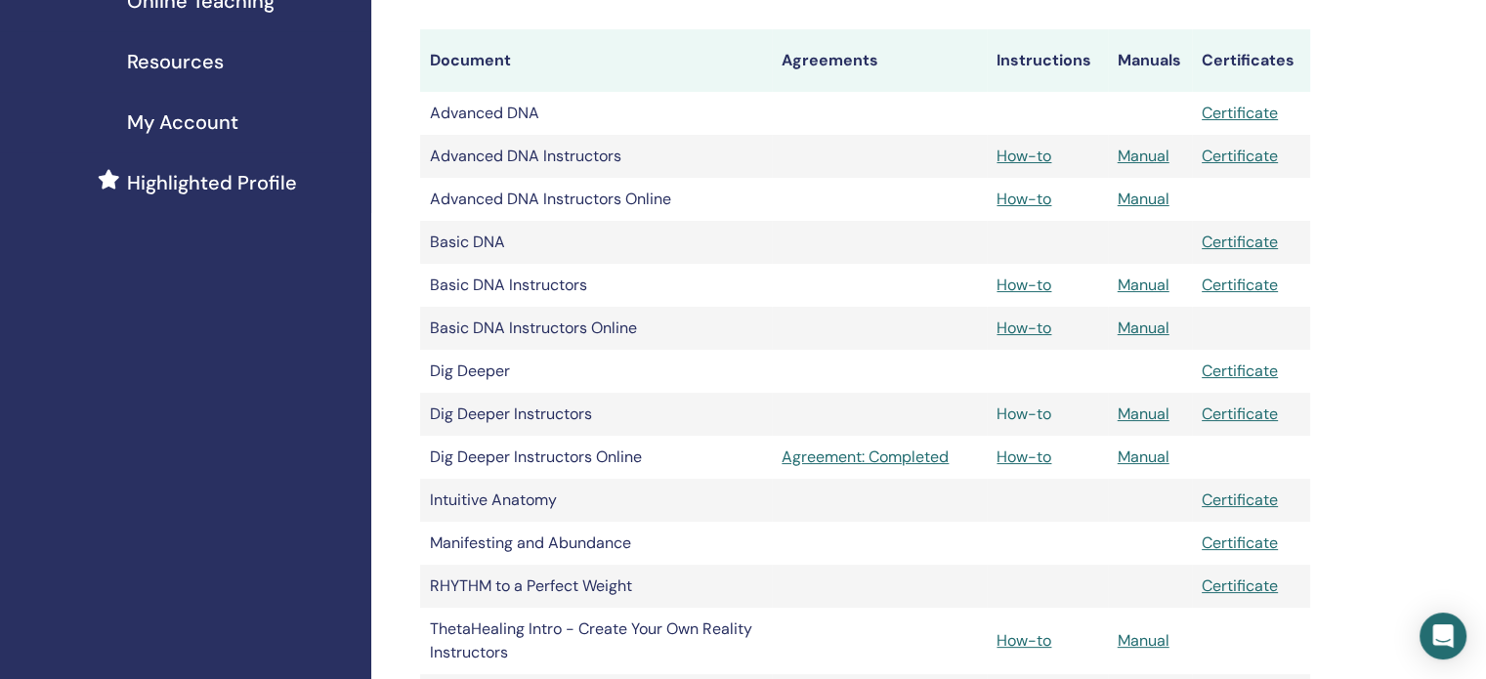
click at [1017, 415] on link "How-to" at bounding box center [1024, 413] width 55 height 21
